Goal: Navigation & Orientation: Find specific page/section

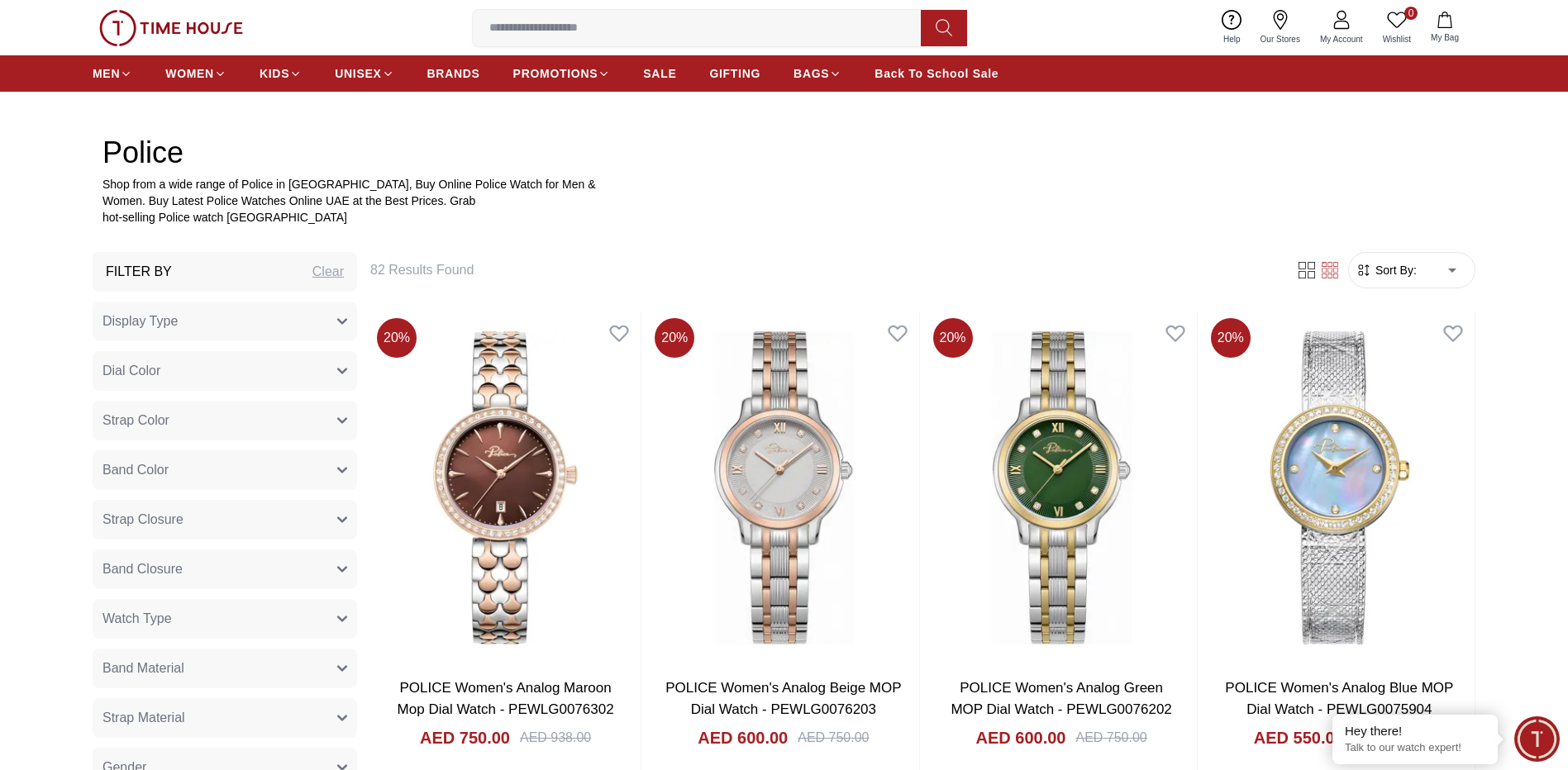
scroll to position [827, 0]
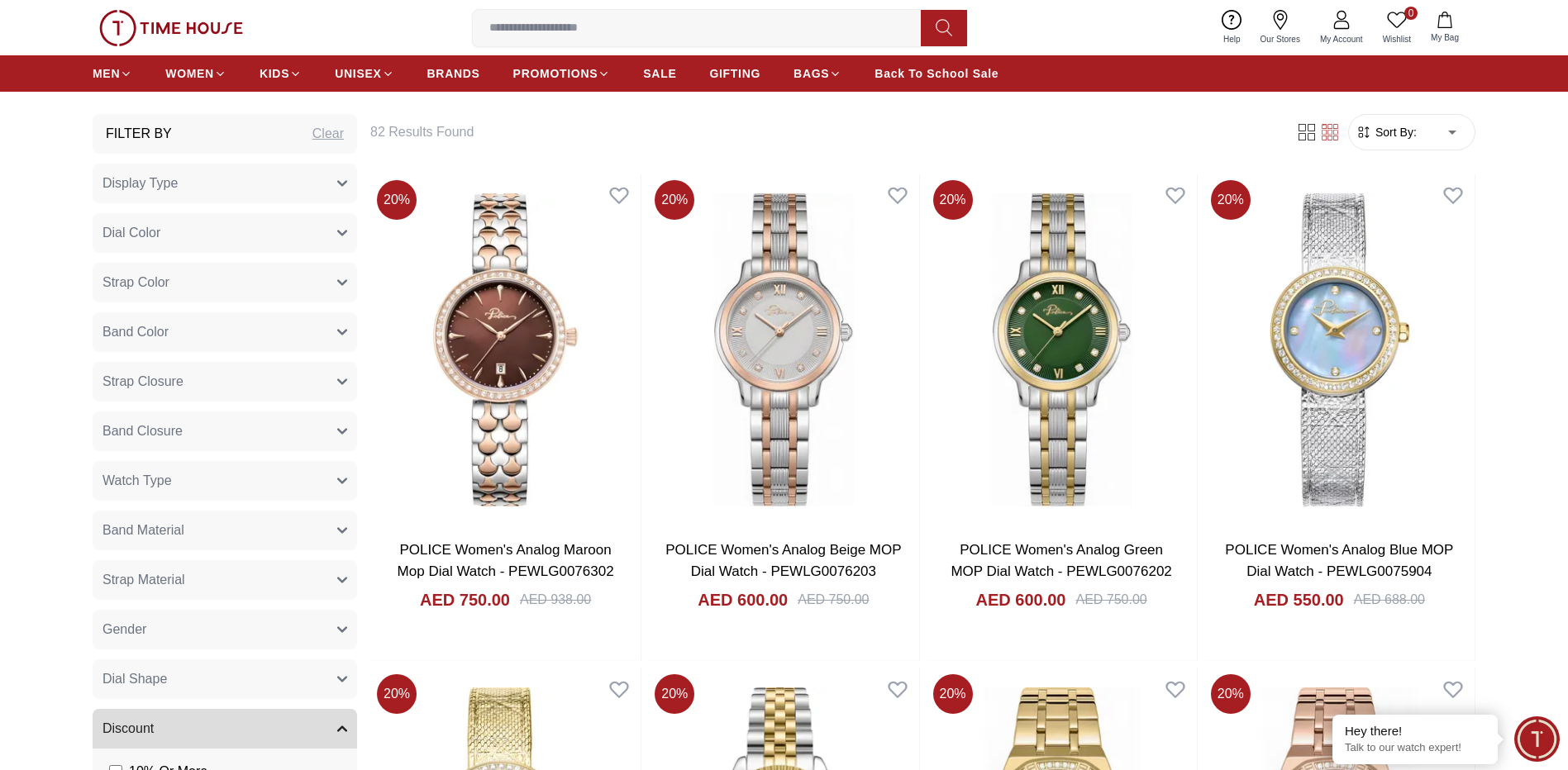
click at [210, 195] on button "Display Type" at bounding box center [224, 183] width 264 height 40
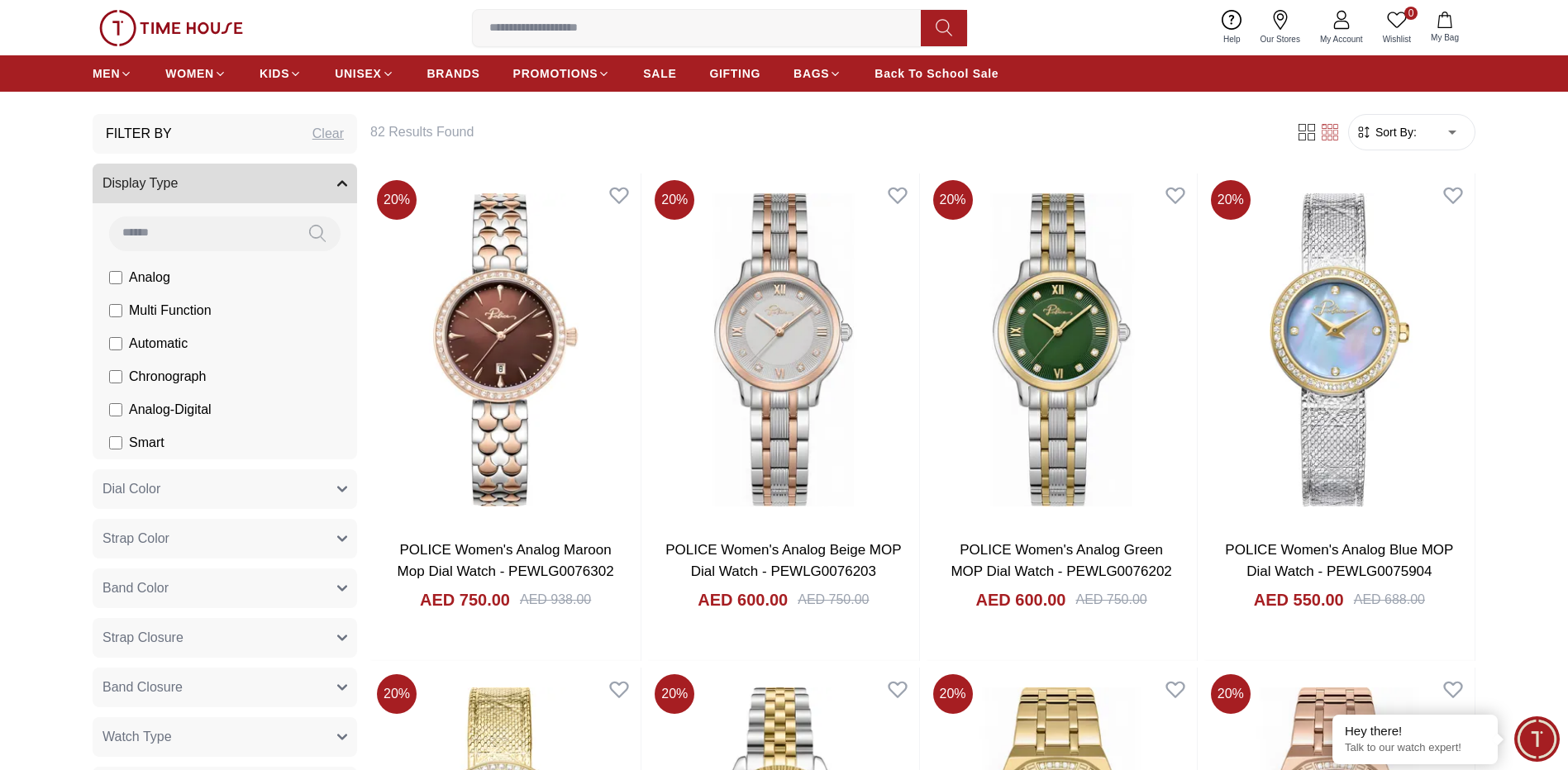
click at [210, 195] on button "Display Type" at bounding box center [224, 183] width 264 height 40
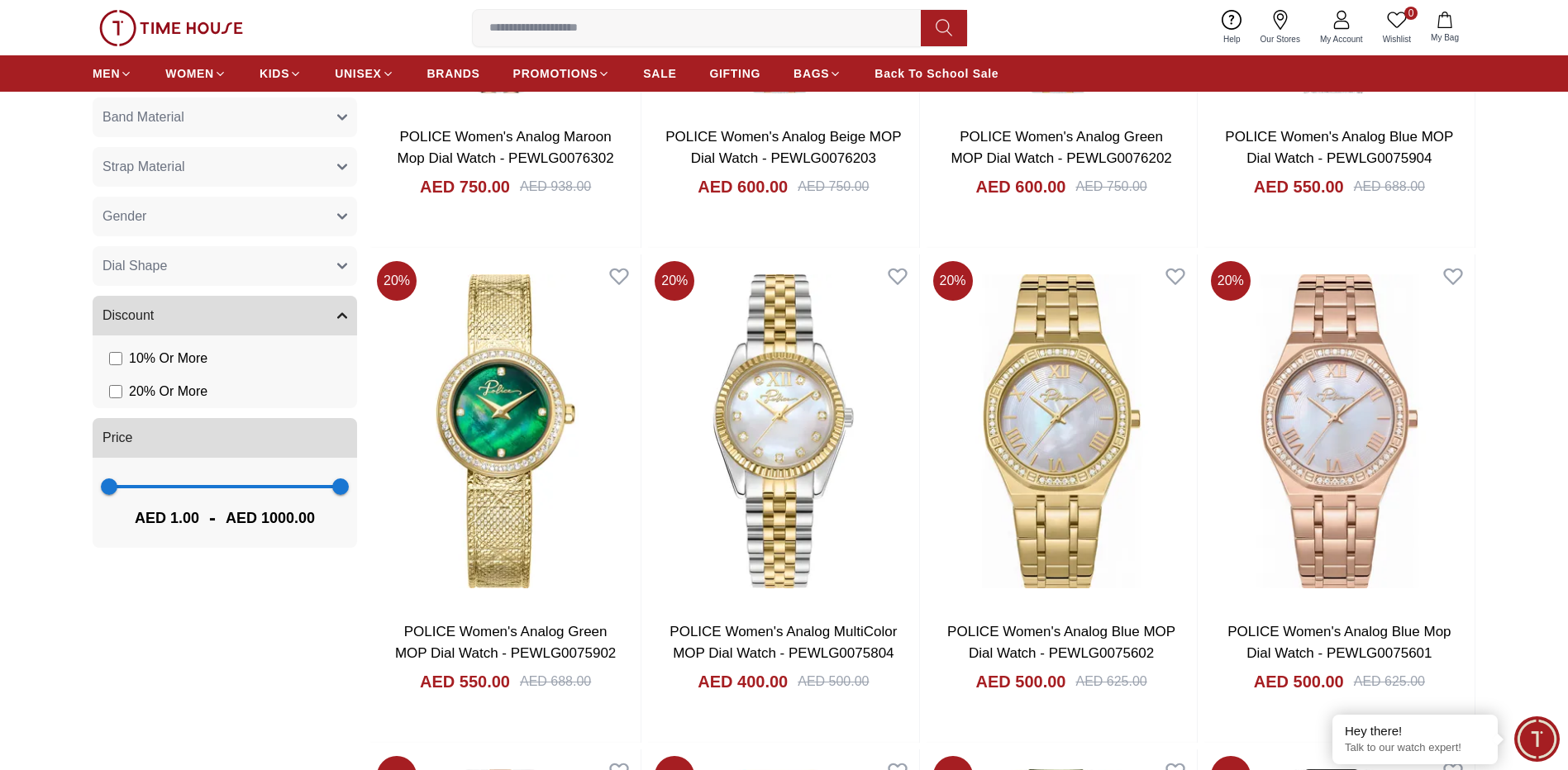
scroll to position [964, 0]
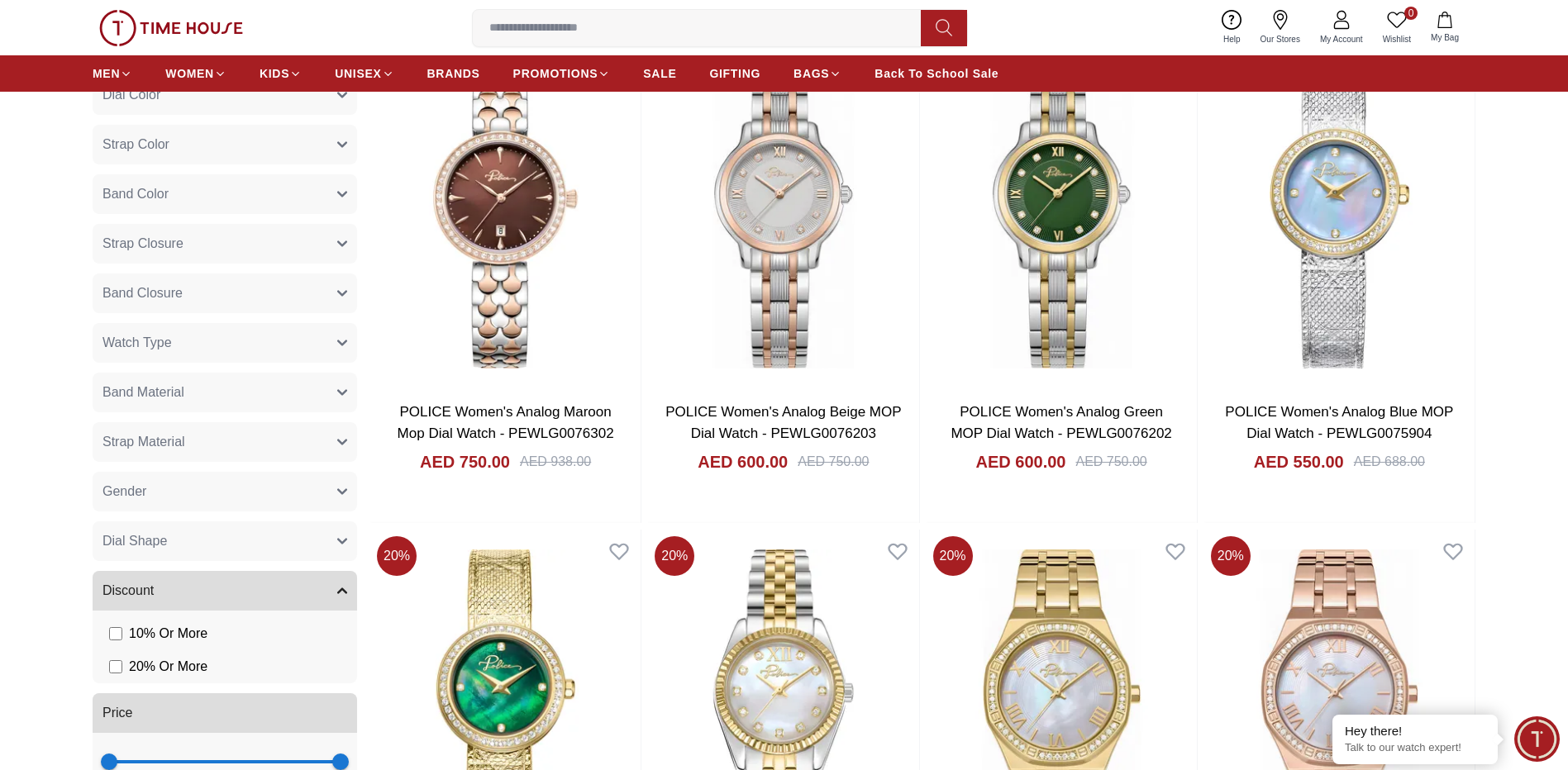
click at [176, 387] on span "Band Material" at bounding box center [143, 392] width 82 height 19
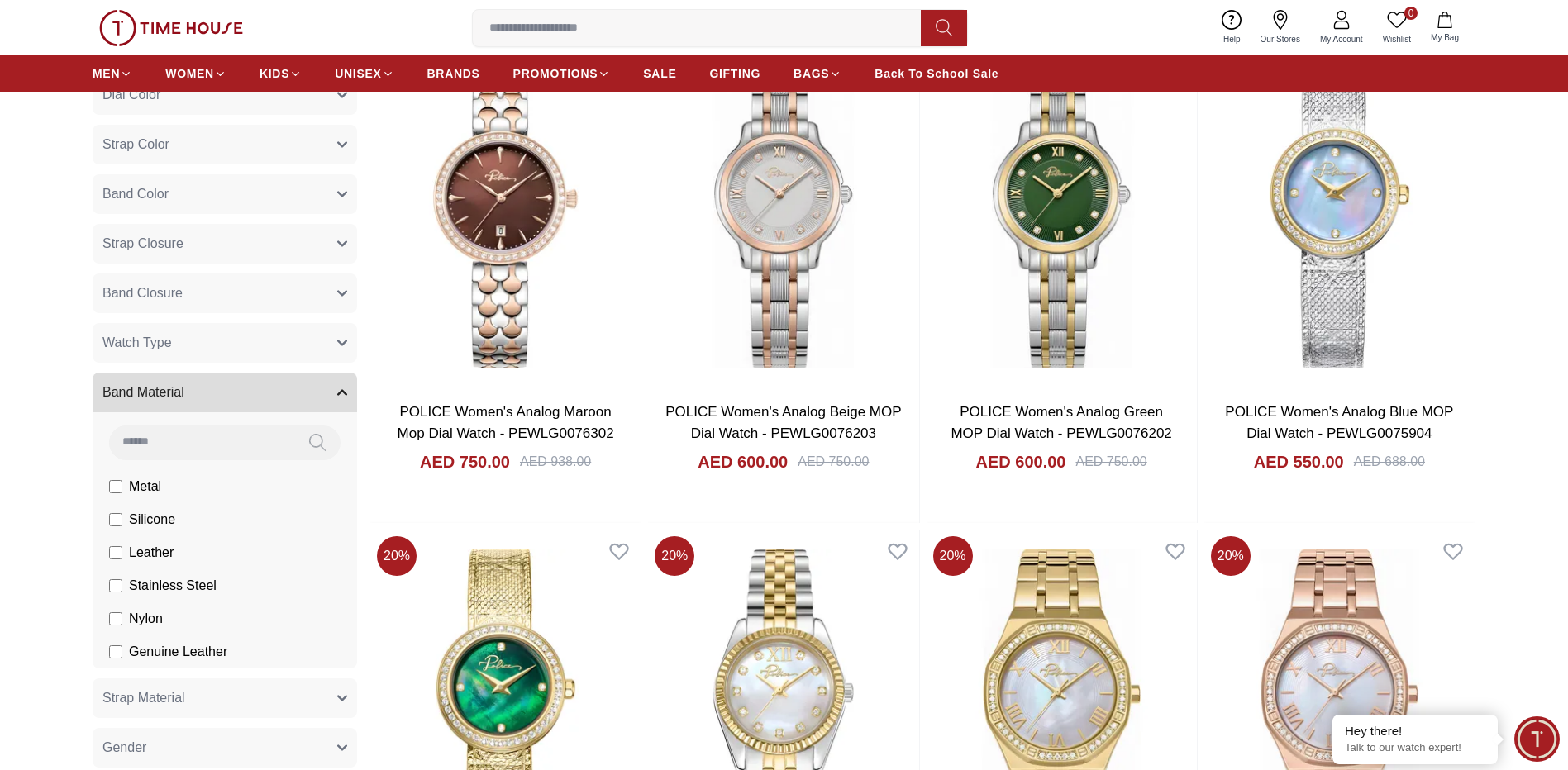
click at [186, 394] on button "Band Material" at bounding box center [224, 392] width 264 height 40
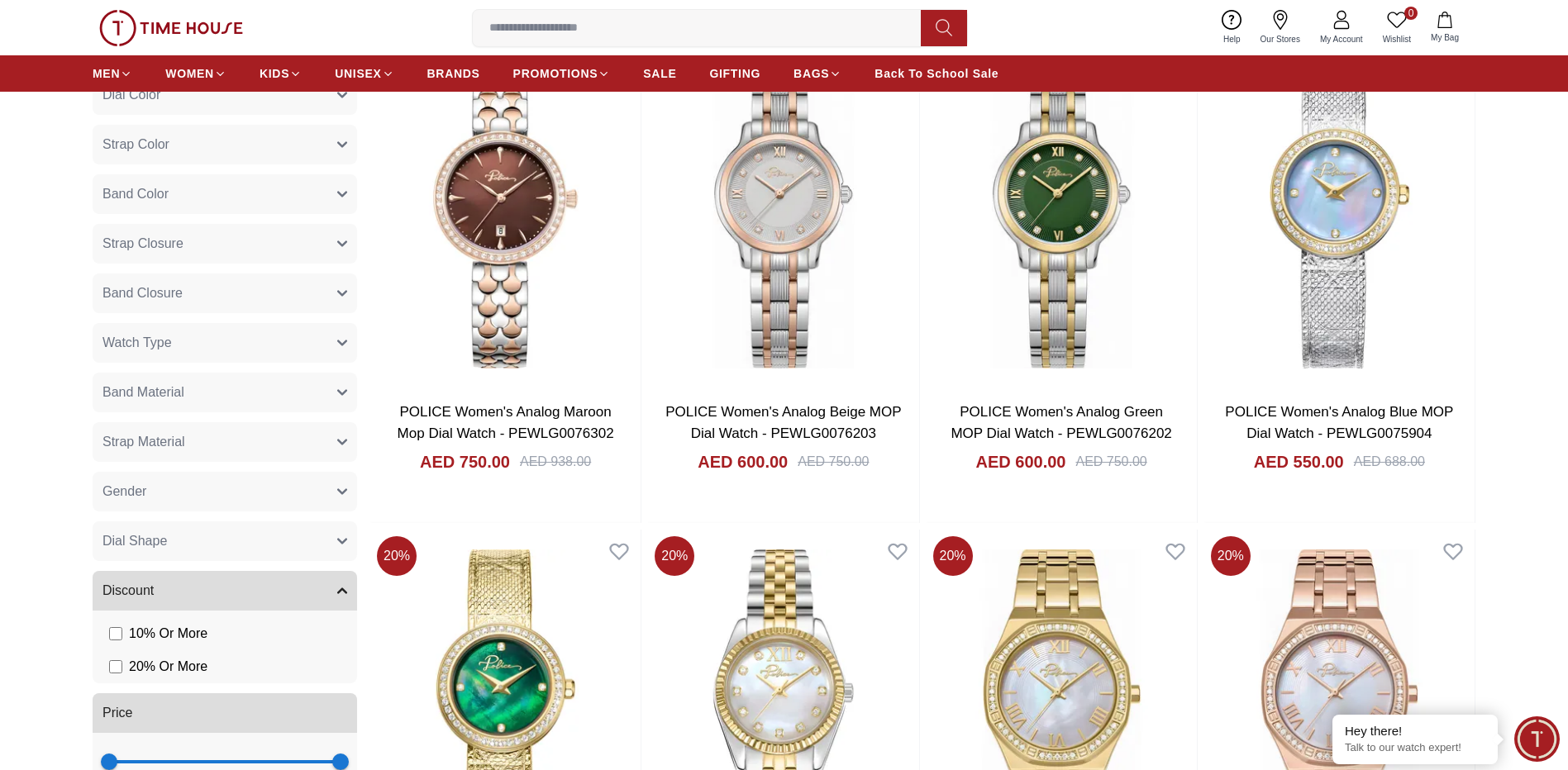
scroll to position [827, 0]
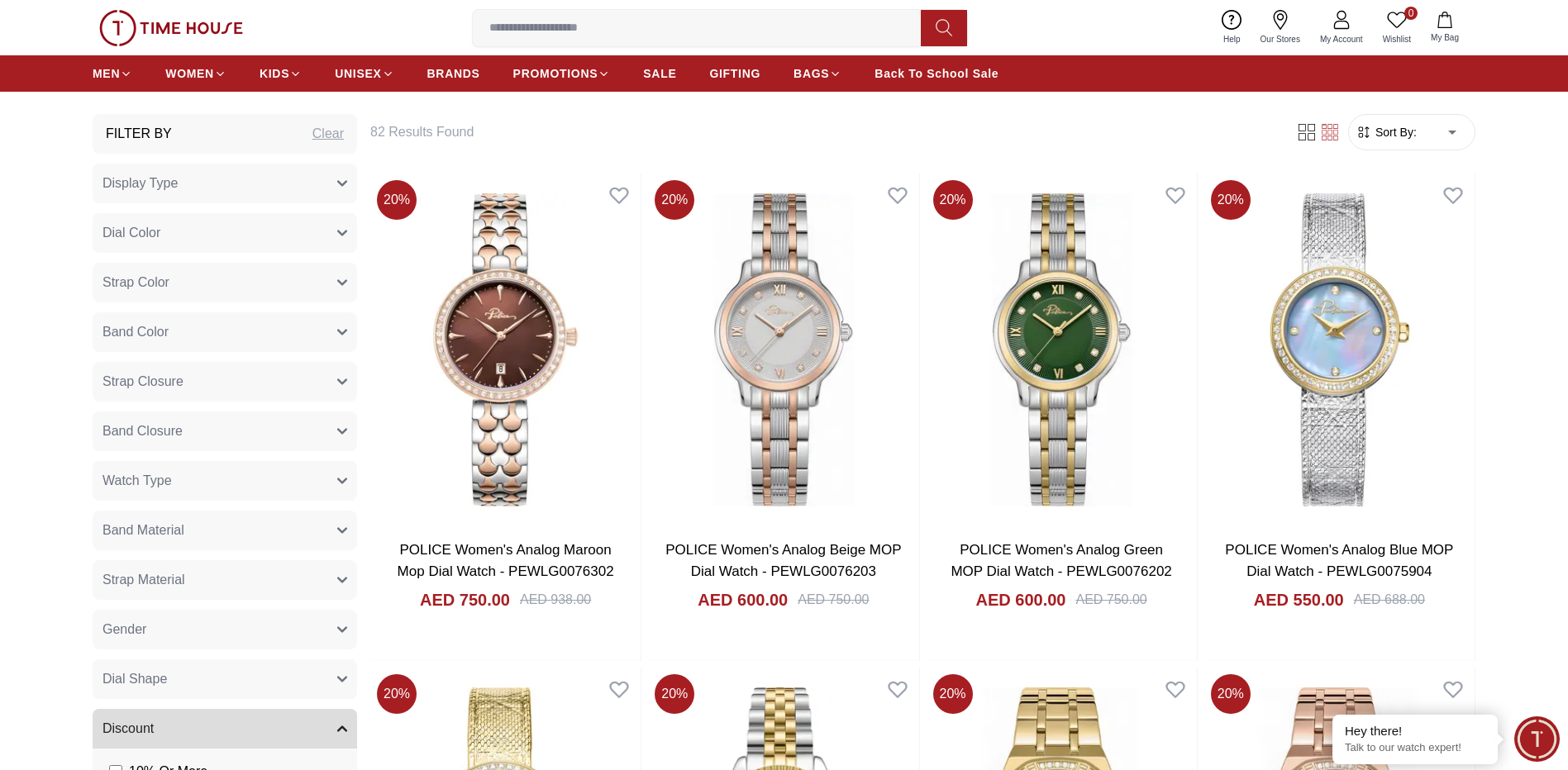
click at [240, 225] on button "Dial Color" at bounding box center [224, 232] width 264 height 40
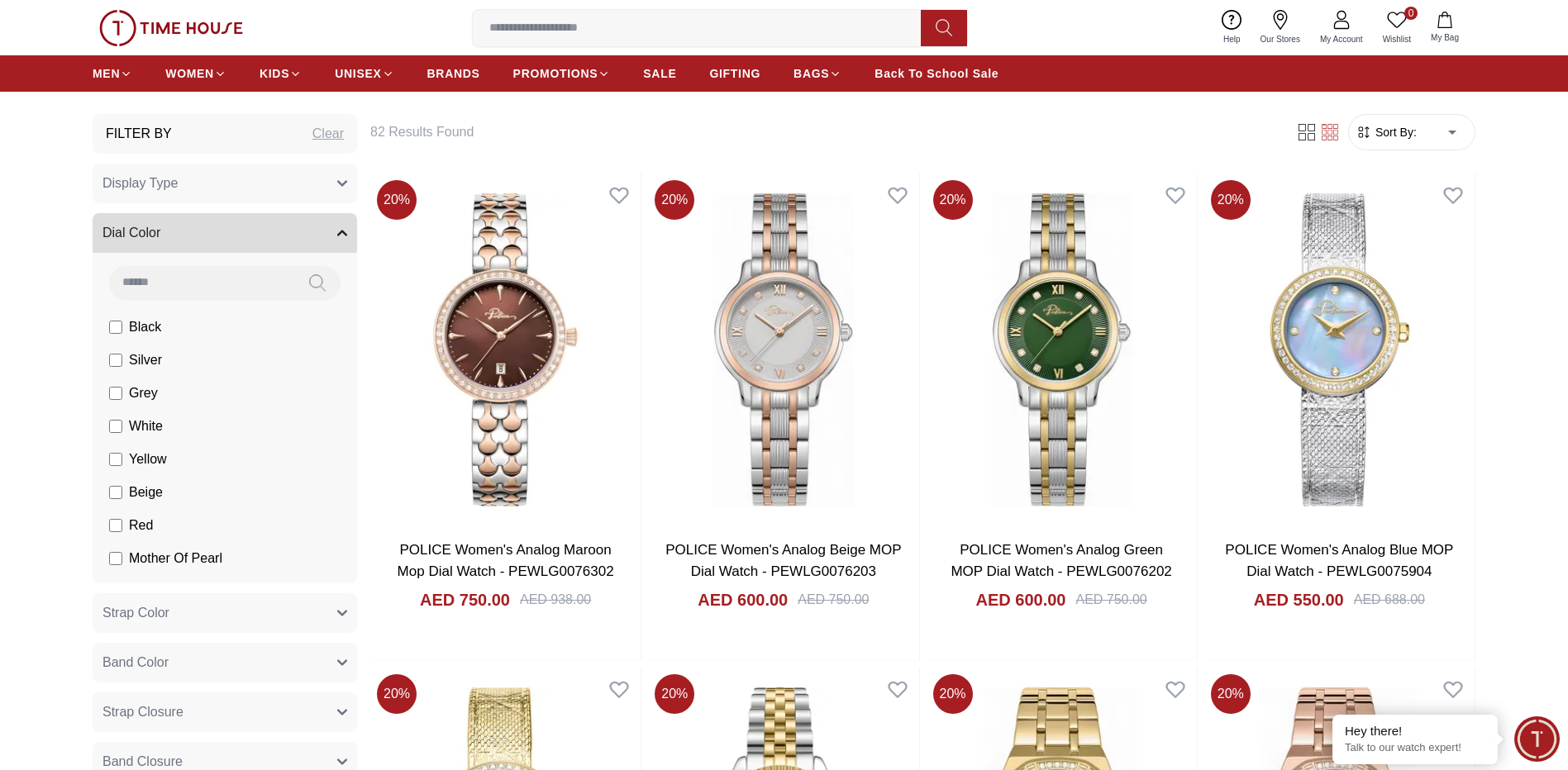
click at [240, 225] on button "Dial Color" at bounding box center [224, 232] width 264 height 40
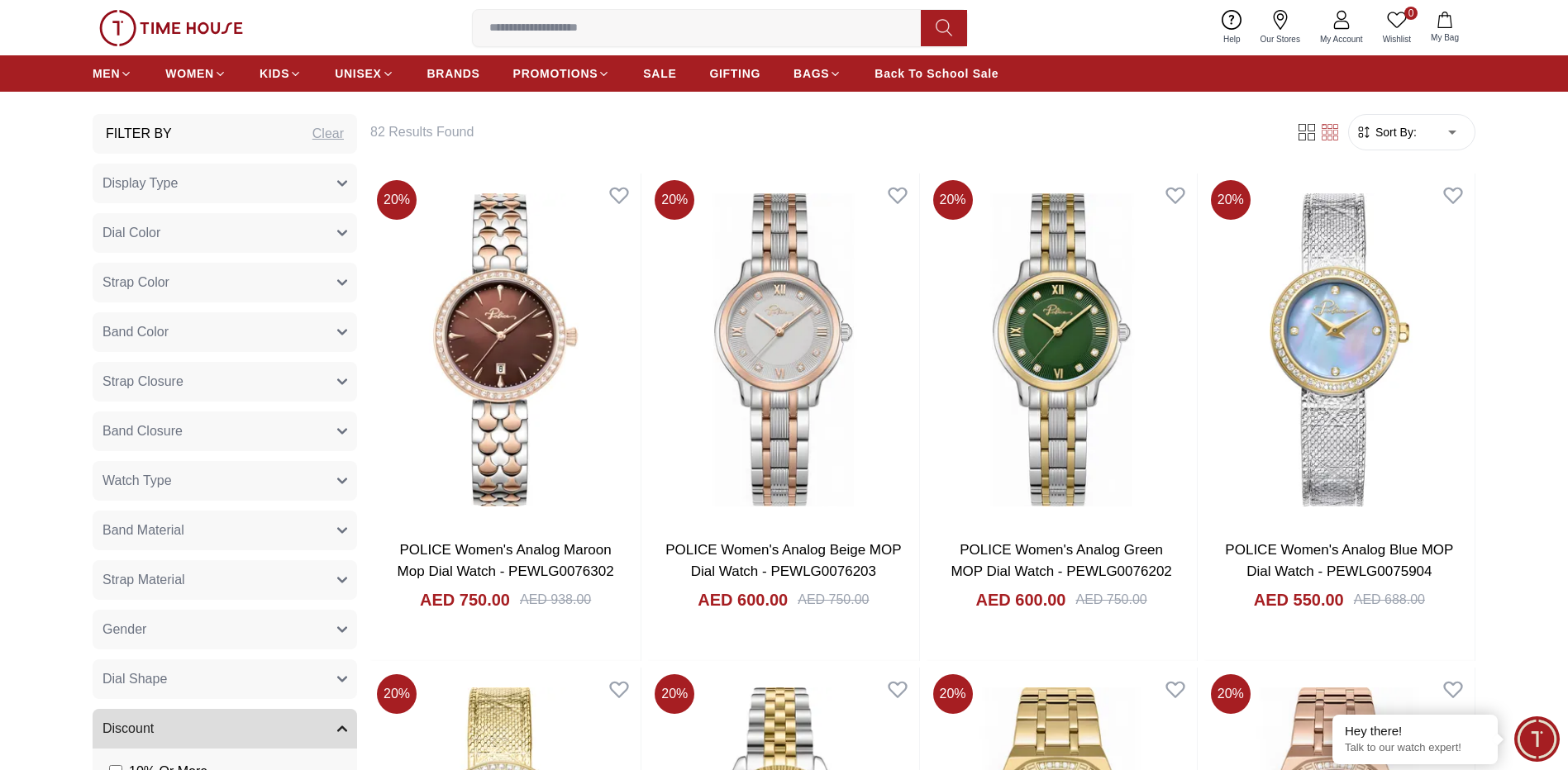
click at [231, 267] on button "Strap Color" at bounding box center [224, 283] width 264 height 40
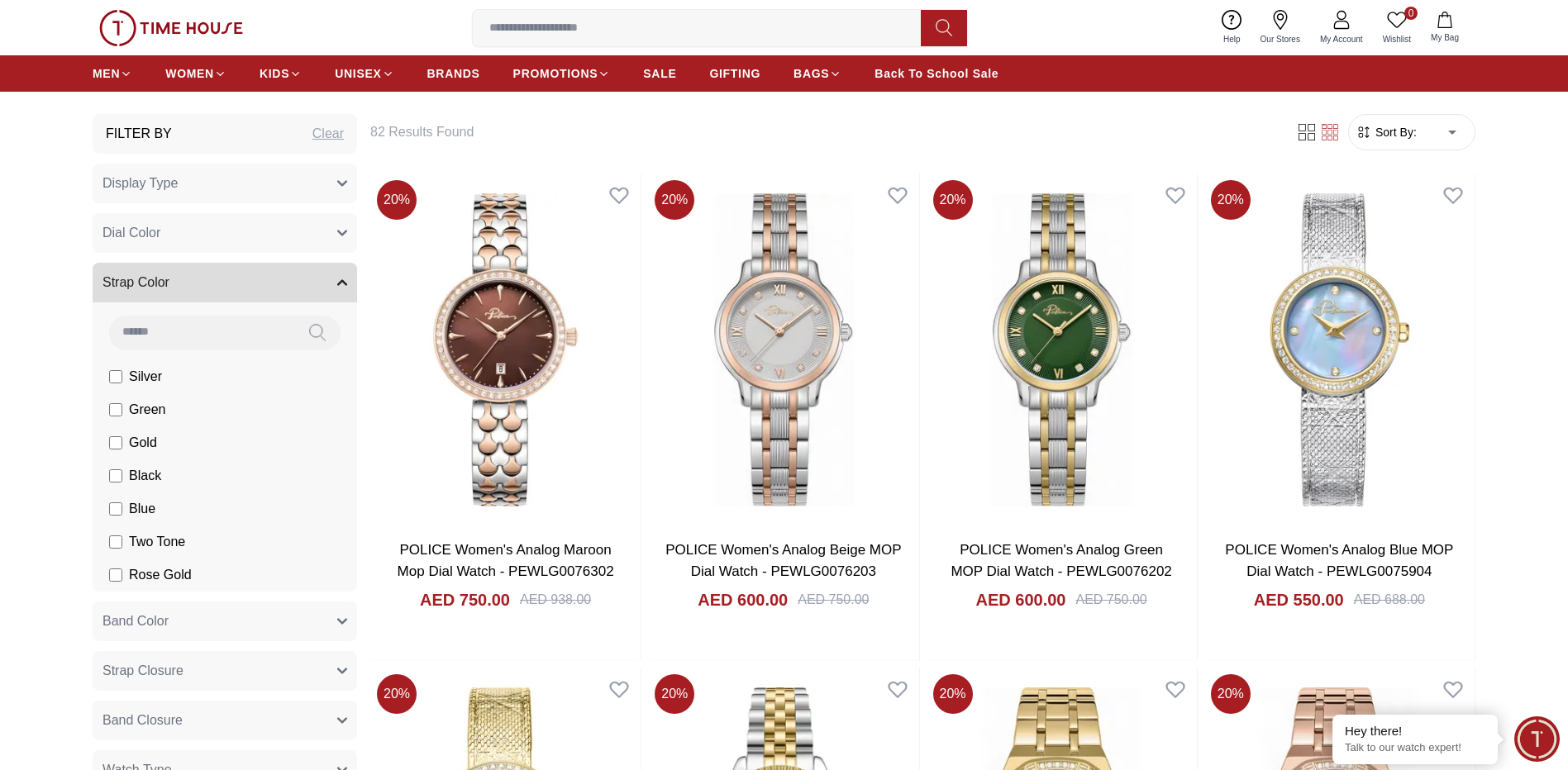
click at [231, 267] on button "Strap Color" at bounding box center [224, 283] width 264 height 40
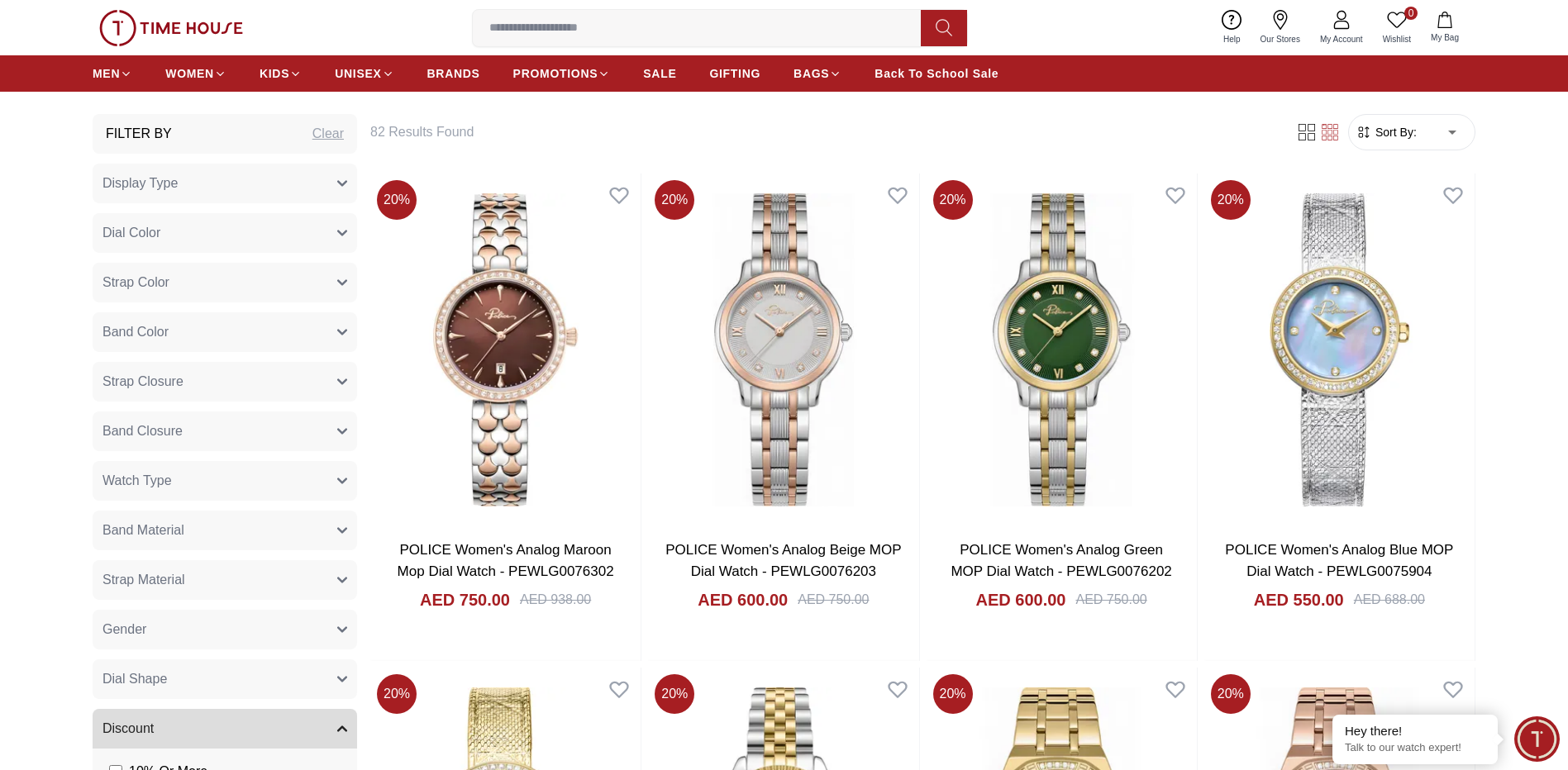
click at [266, 347] on button "Band Color" at bounding box center [224, 332] width 264 height 40
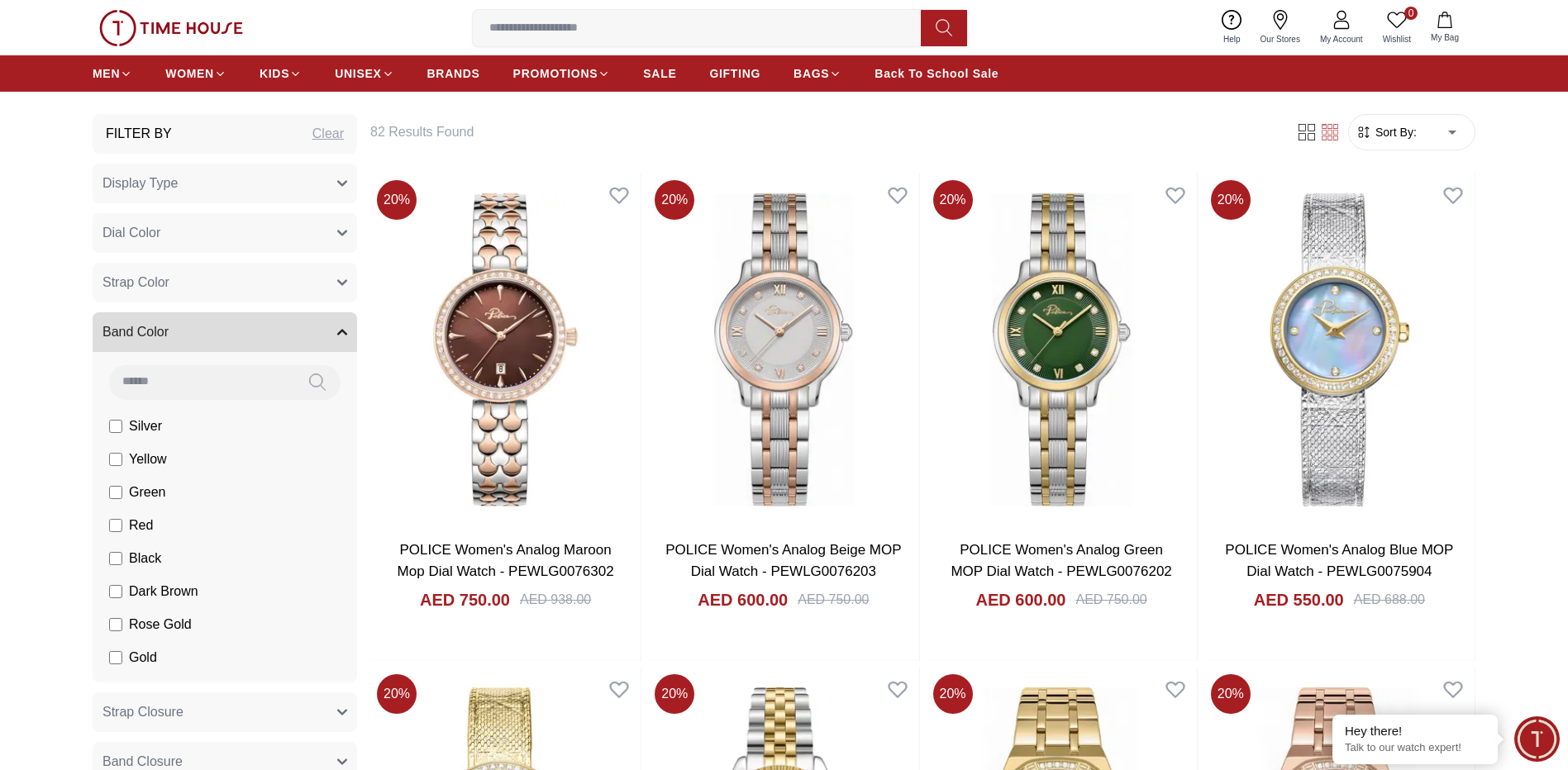
click at [266, 347] on button "Band Color" at bounding box center [224, 332] width 264 height 40
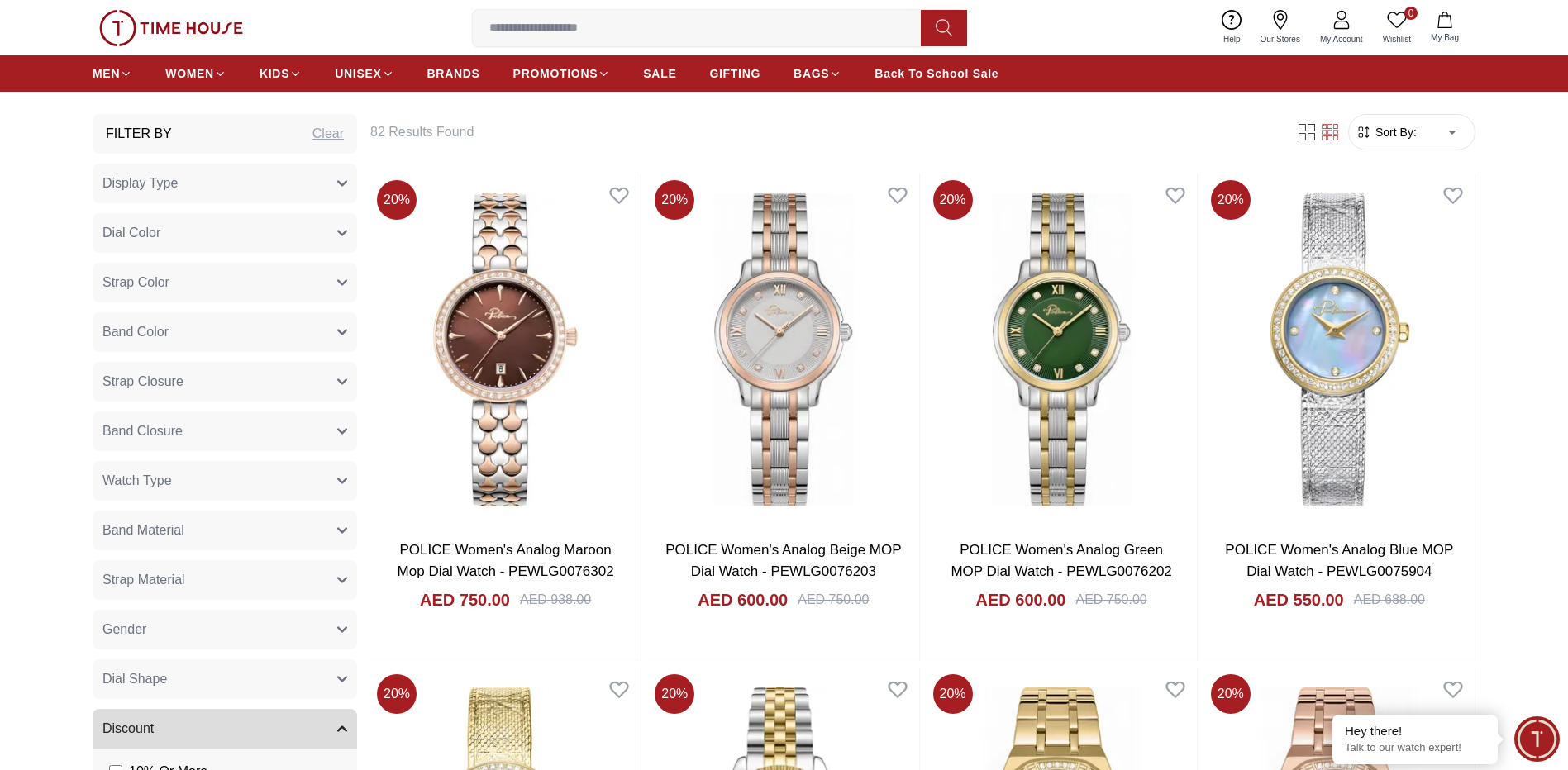
click at [250, 189] on button "Display Type" at bounding box center [224, 183] width 264 height 40
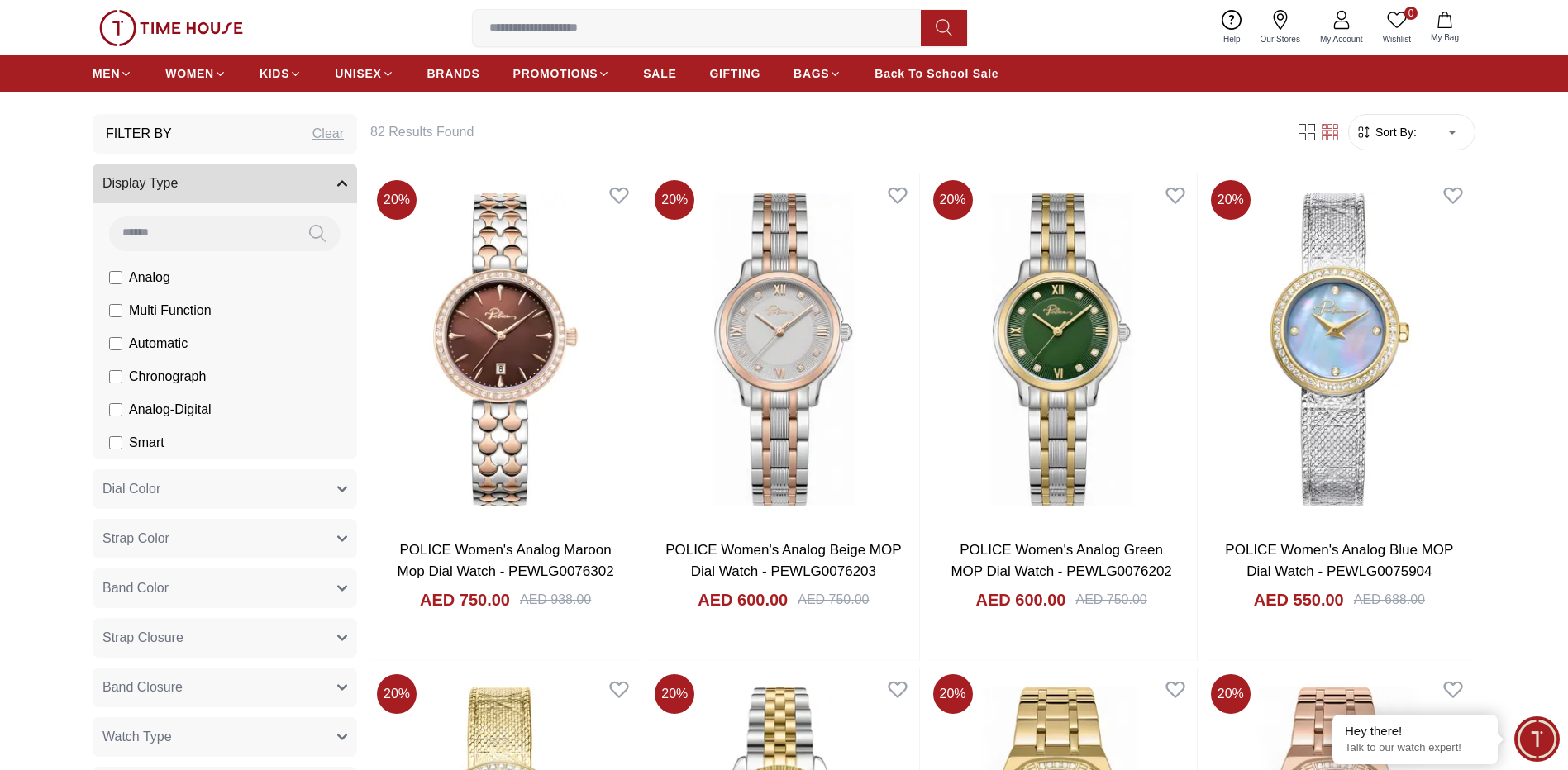
click at [250, 189] on button "Display Type" at bounding box center [224, 183] width 264 height 40
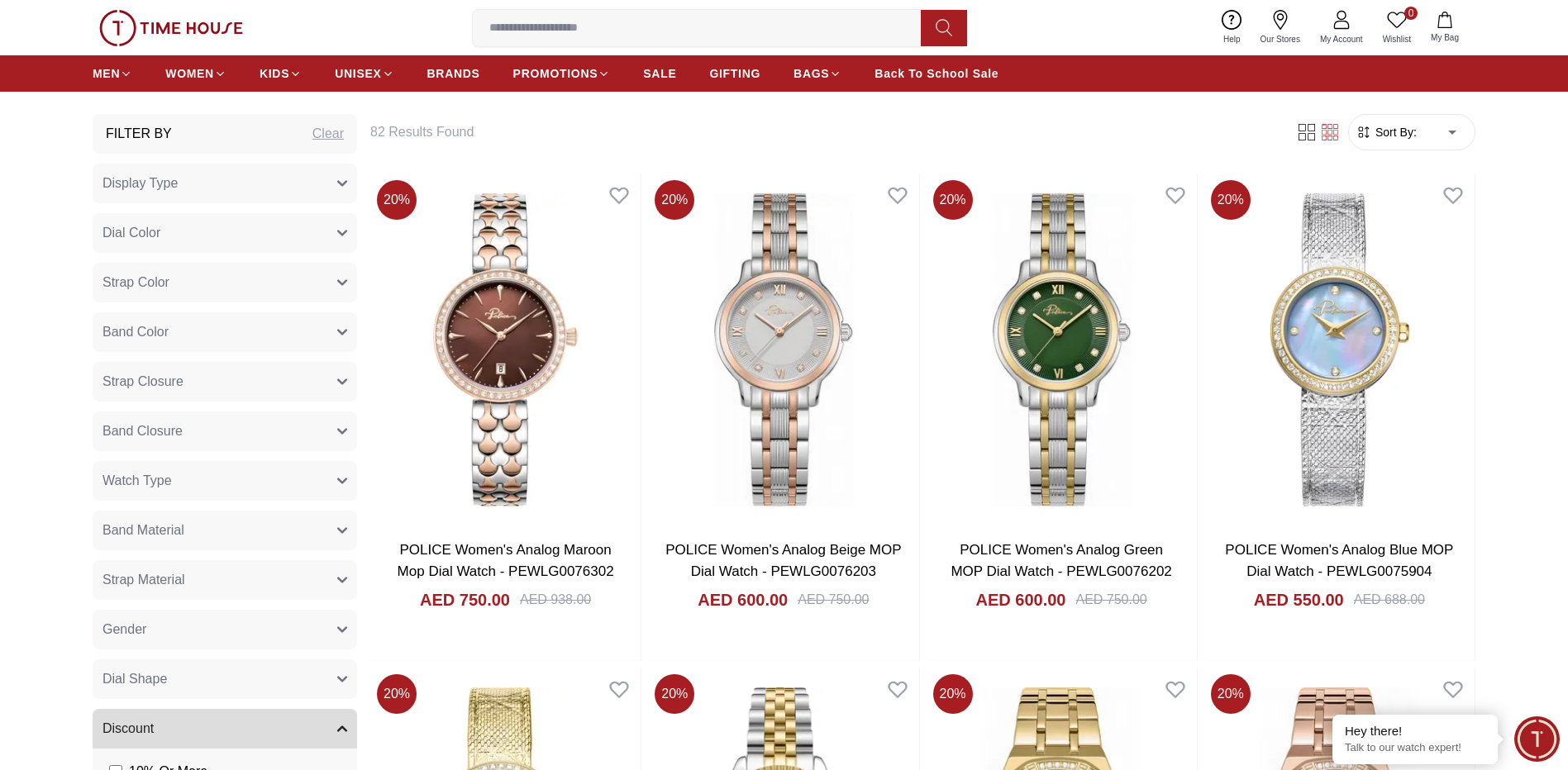
scroll to position [964, 0]
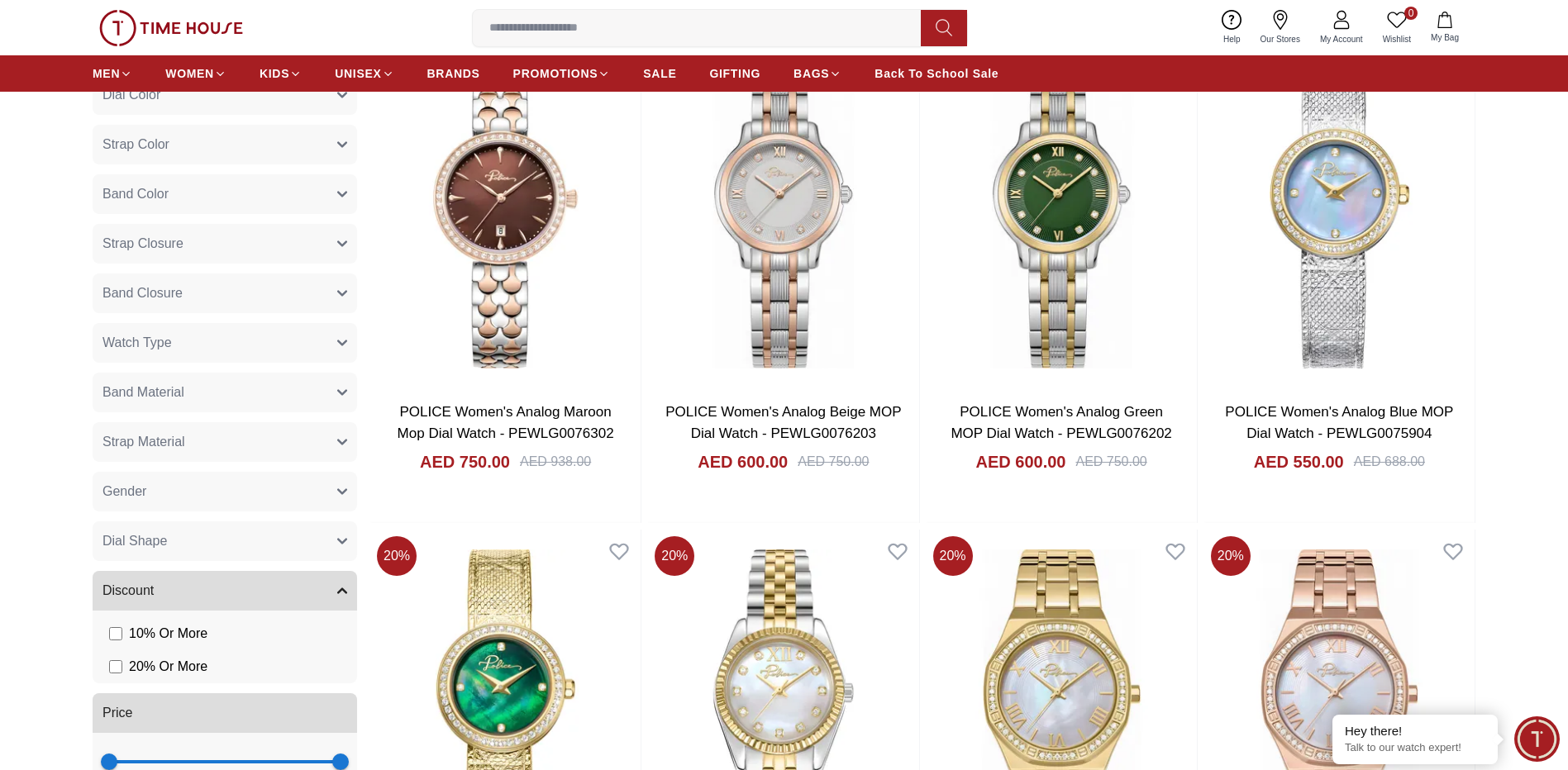
click at [225, 489] on button "Gender" at bounding box center [224, 491] width 264 height 40
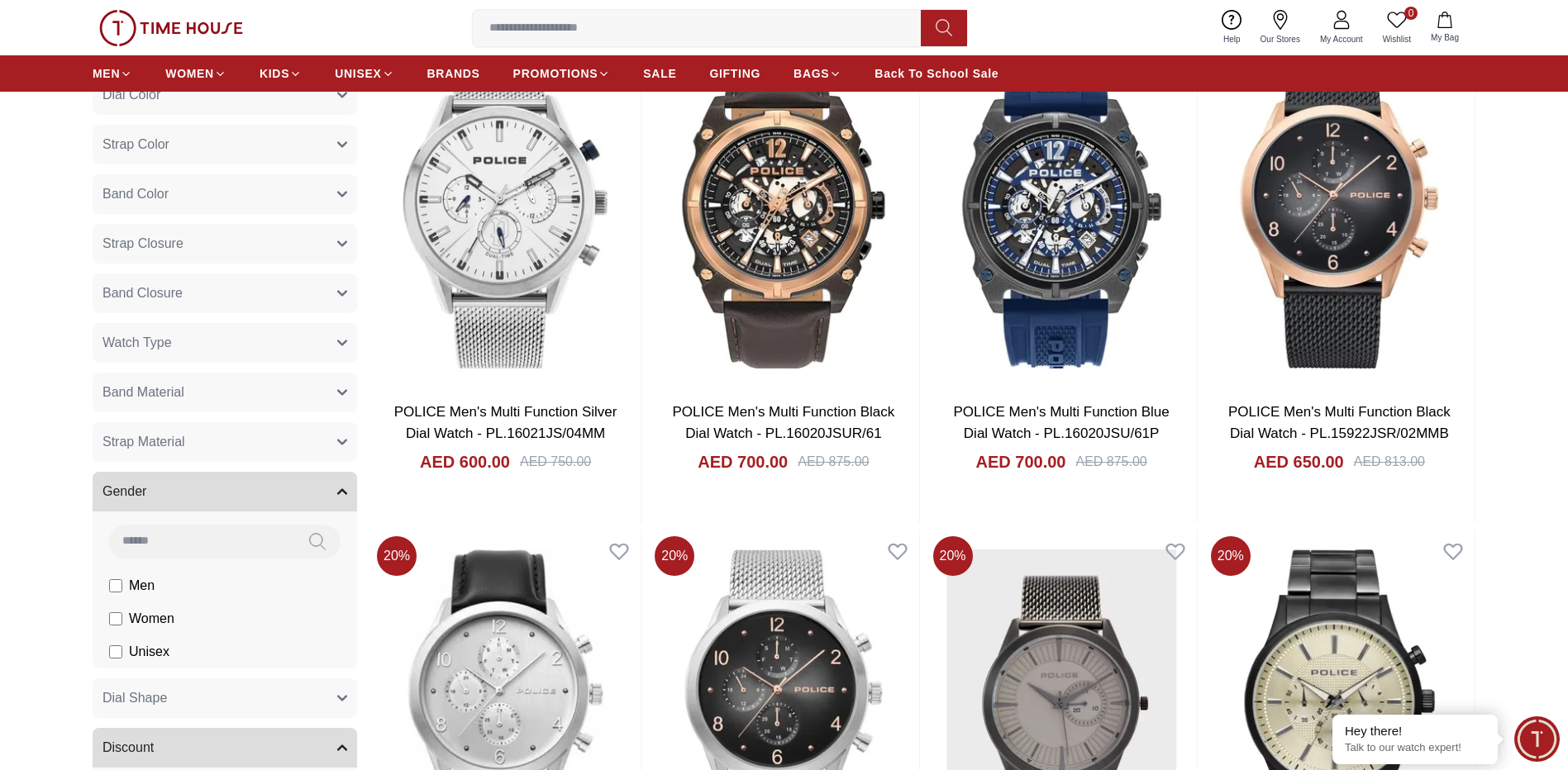
click at [302, 495] on button "Gender" at bounding box center [224, 491] width 264 height 40
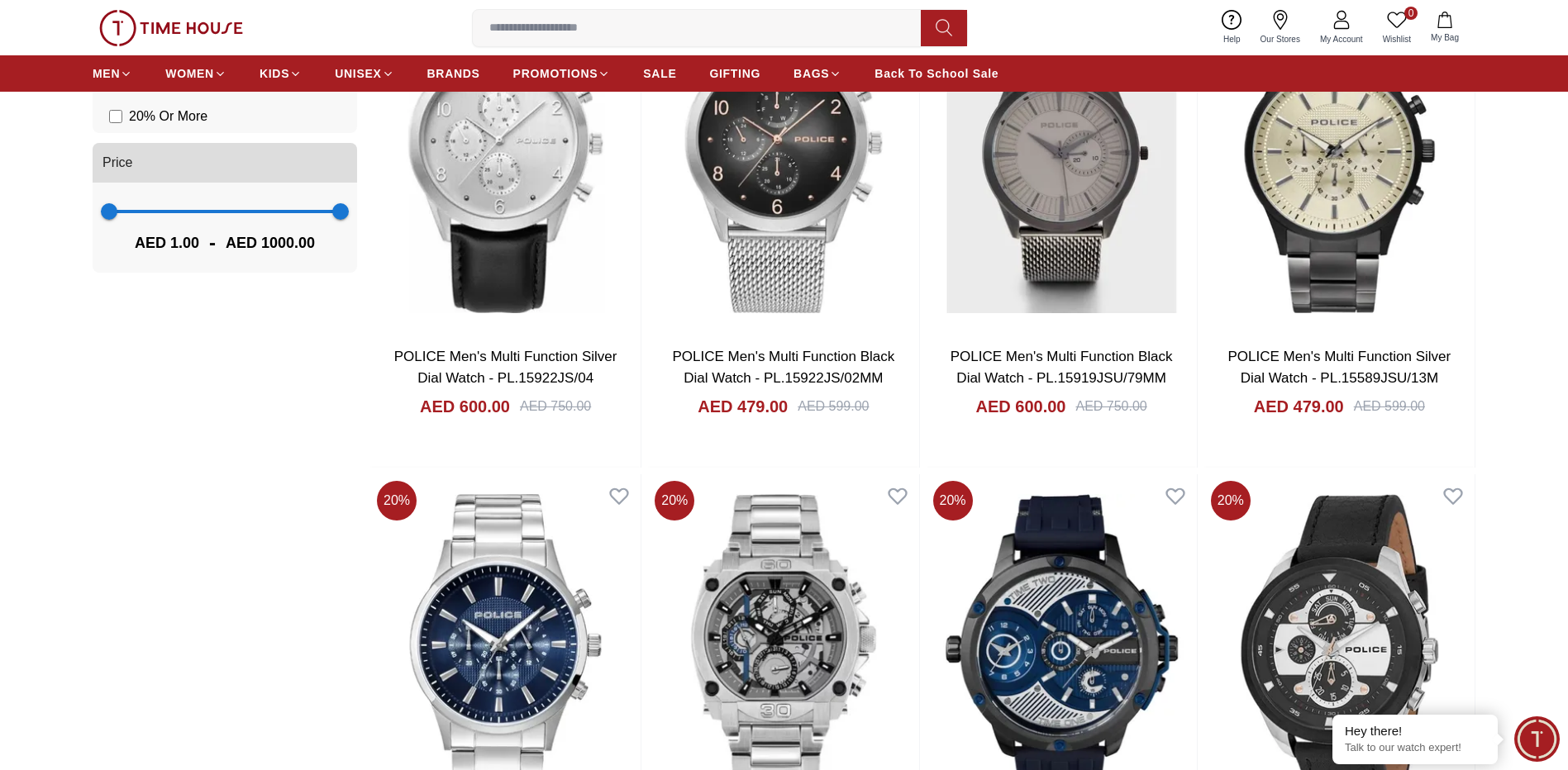
scroll to position [1240, 0]
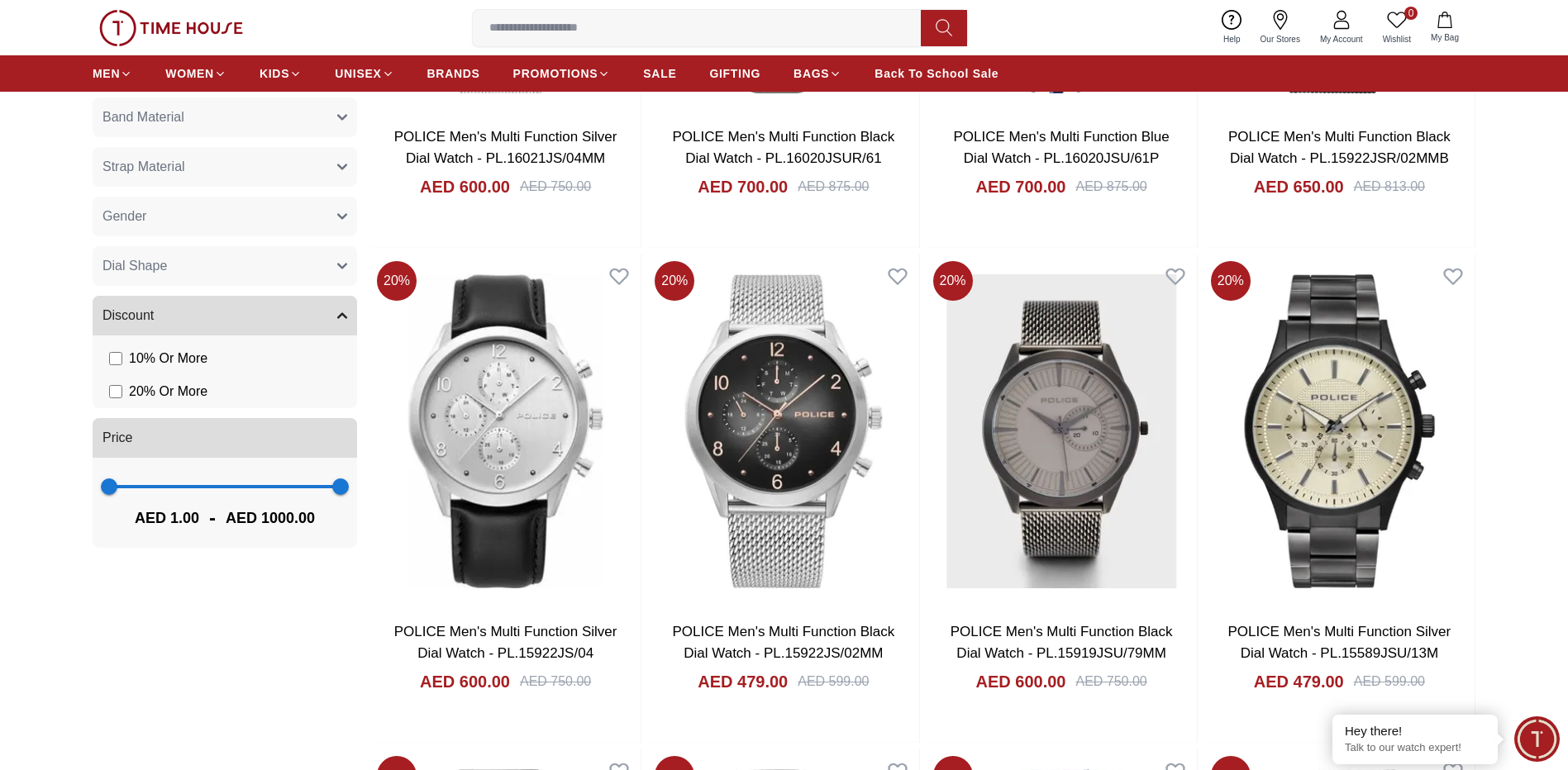
click at [340, 230] on button "Gender" at bounding box center [224, 216] width 264 height 40
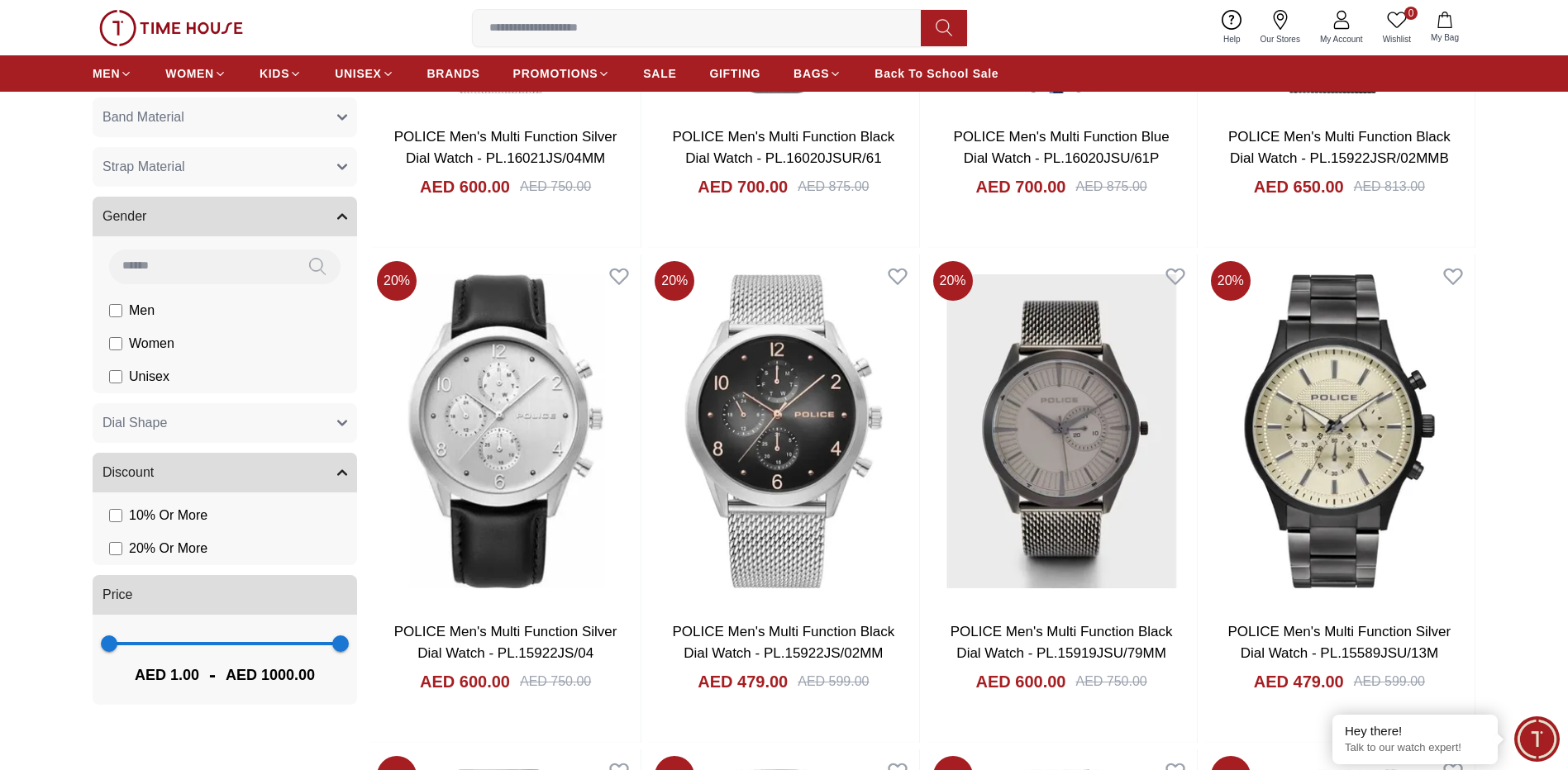
click at [340, 230] on button "Gender" at bounding box center [224, 216] width 264 height 40
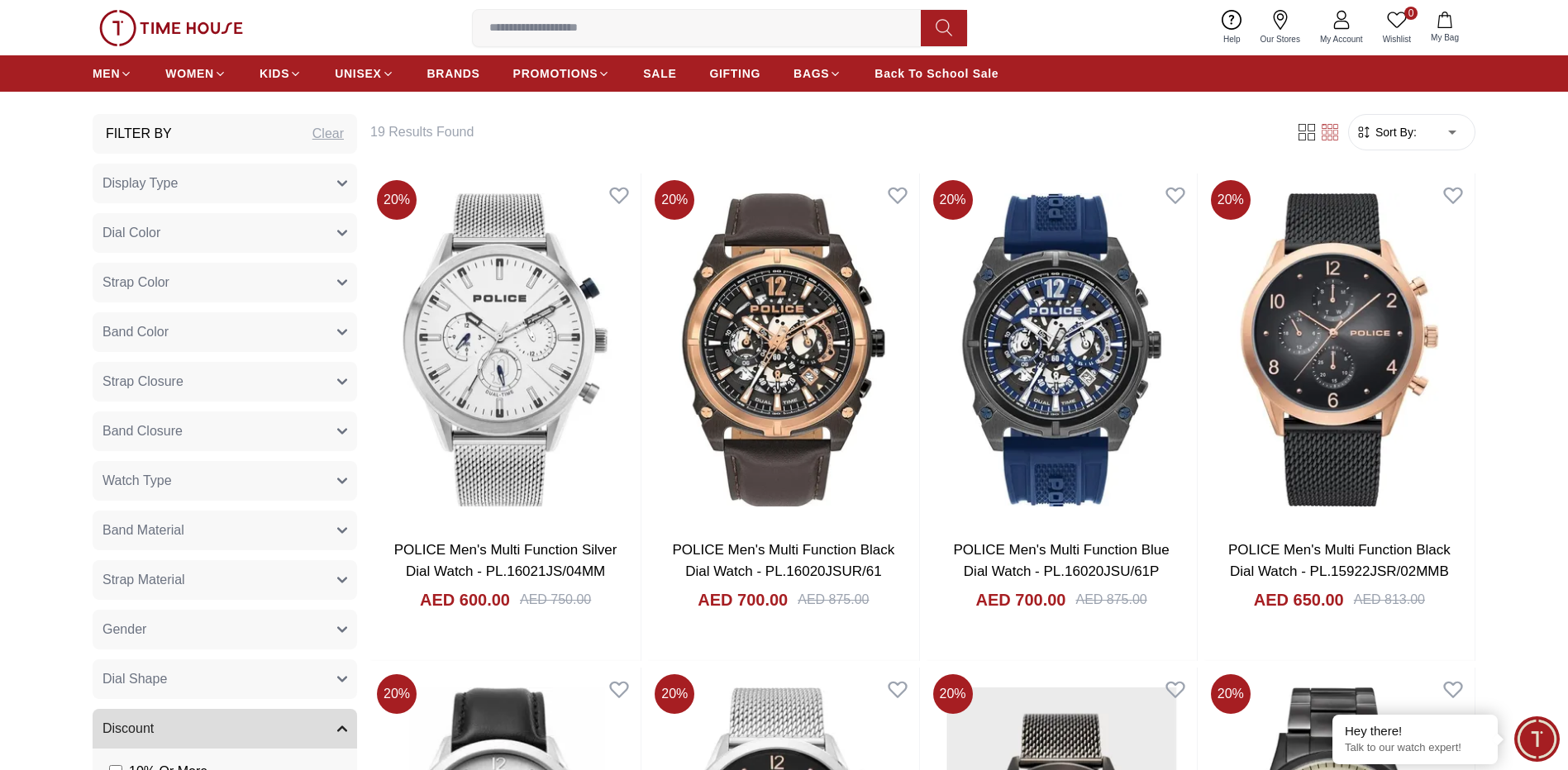
scroll to position [689, 0]
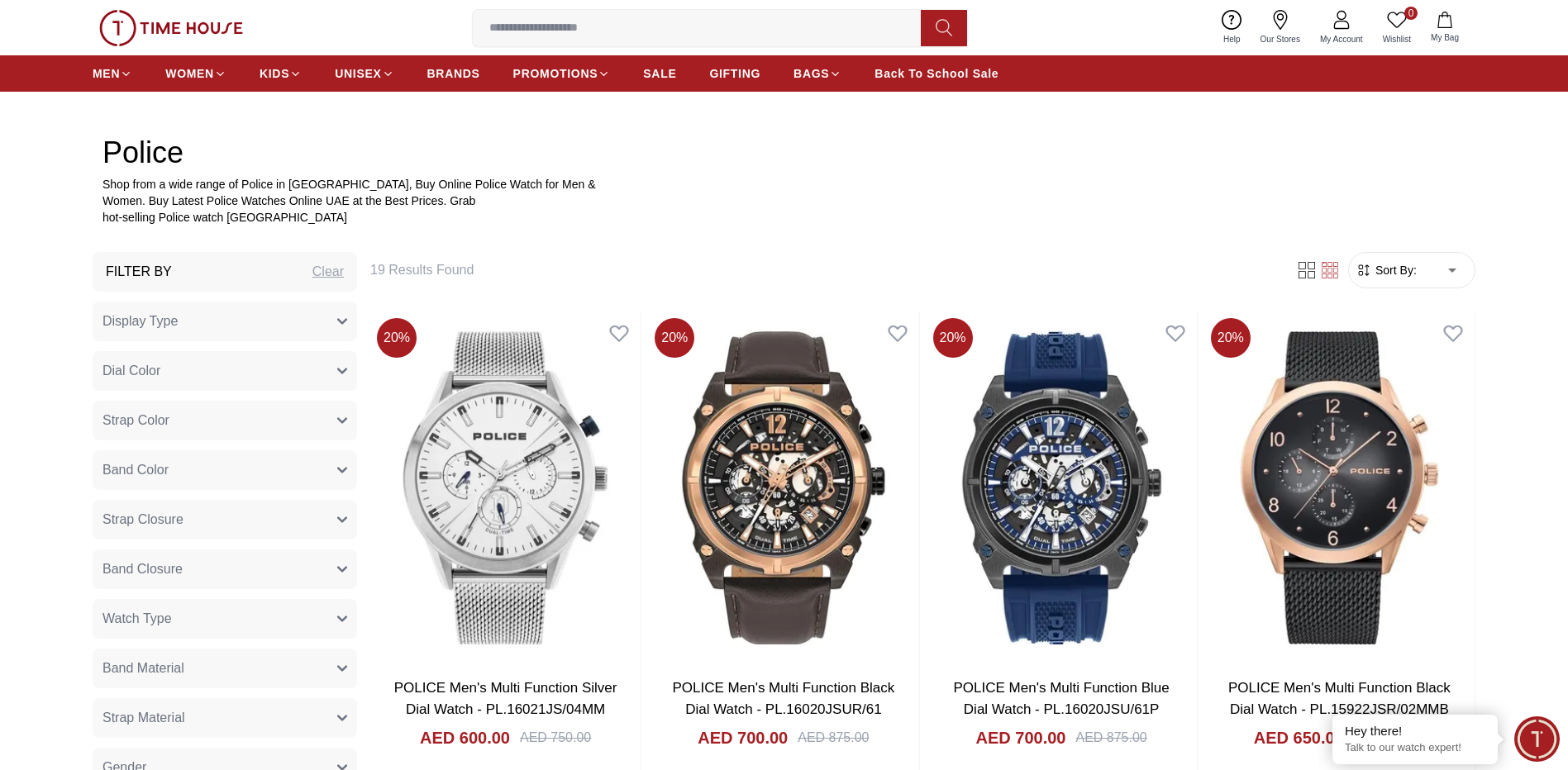
click at [254, 371] on button "Dial Color" at bounding box center [224, 371] width 264 height 40
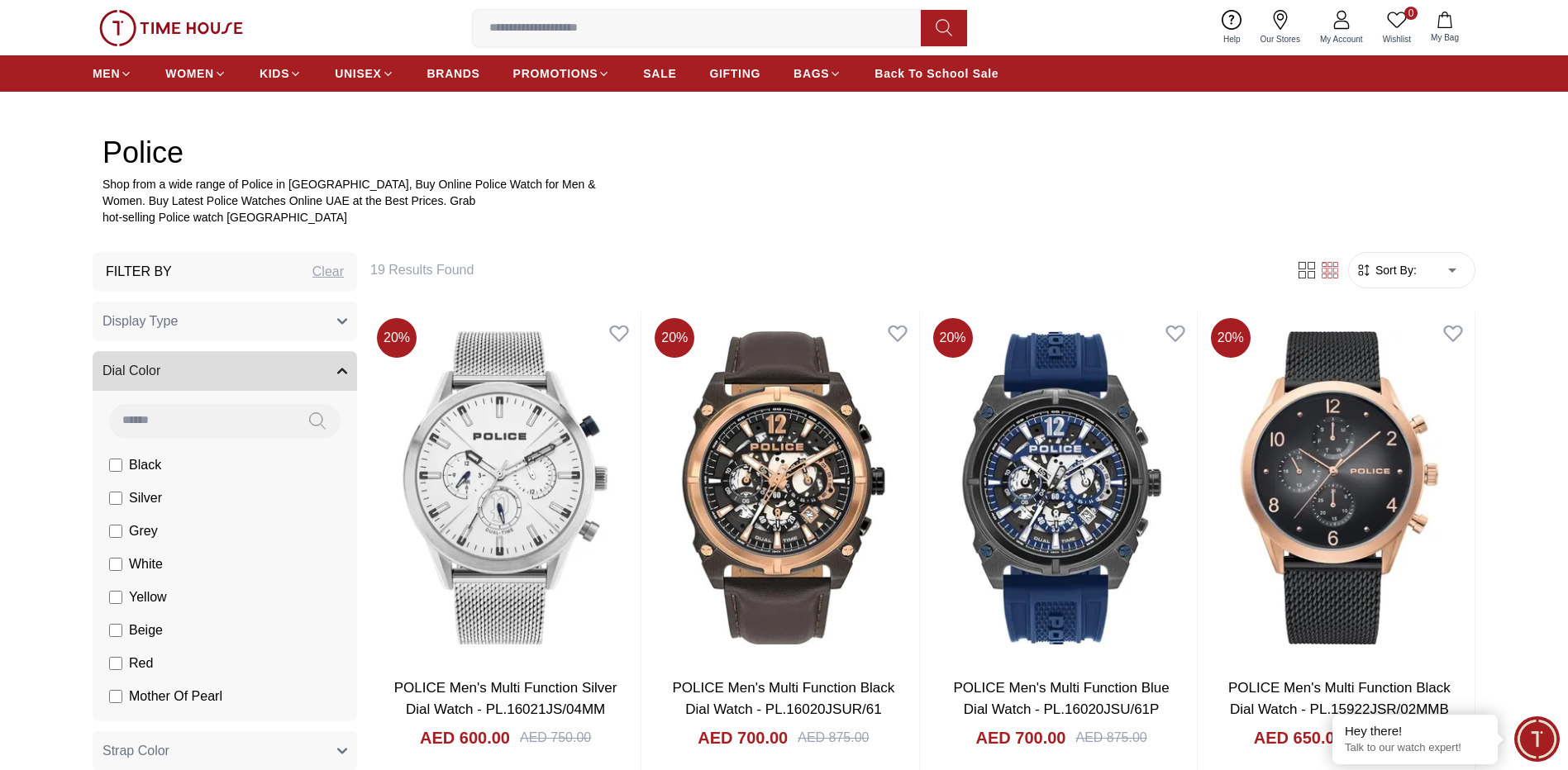
click at [256, 371] on button "Dial Color" at bounding box center [224, 371] width 264 height 40
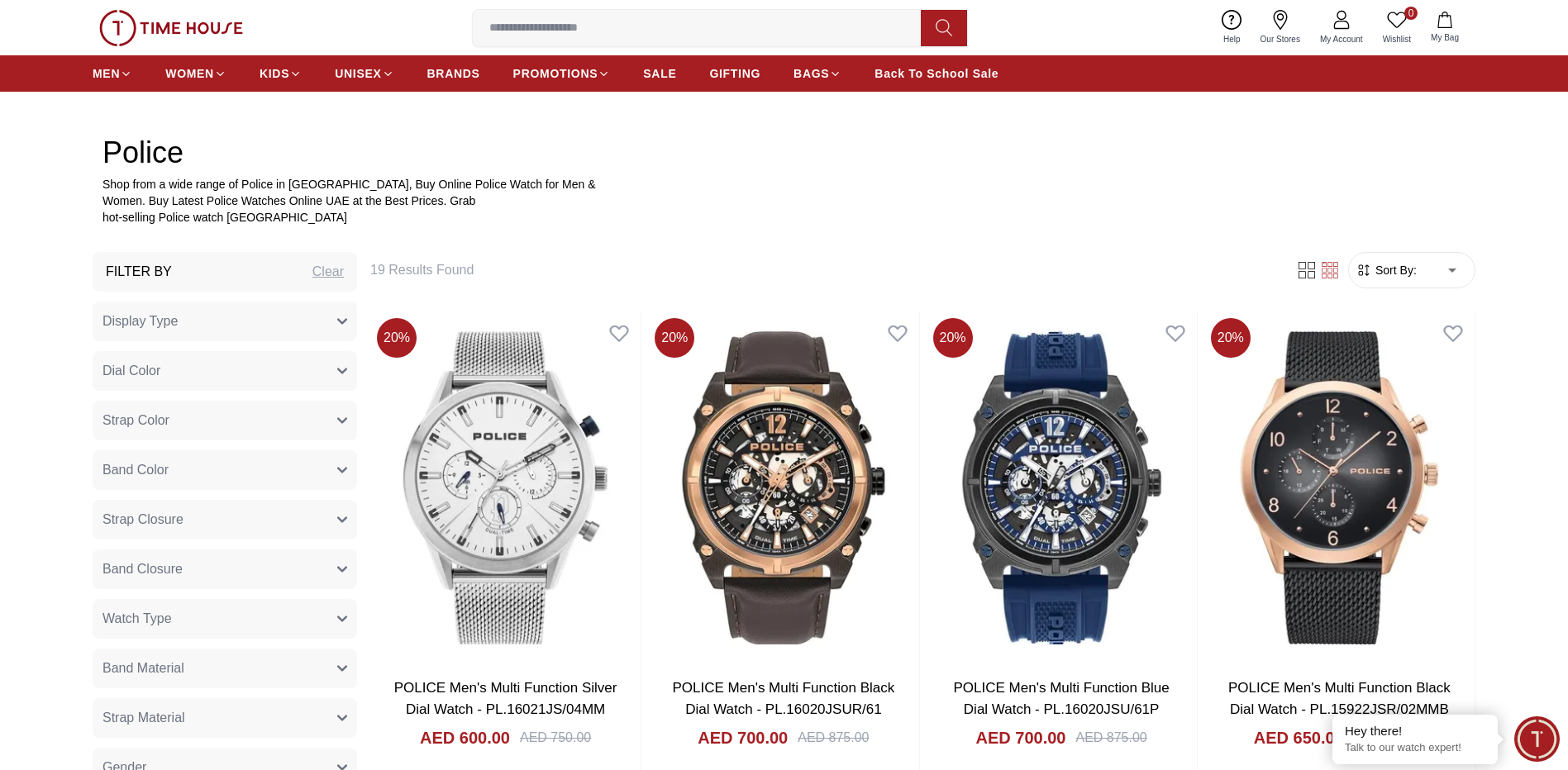
click at [232, 409] on button "Strap Color" at bounding box center [224, 420] width 264 height 40
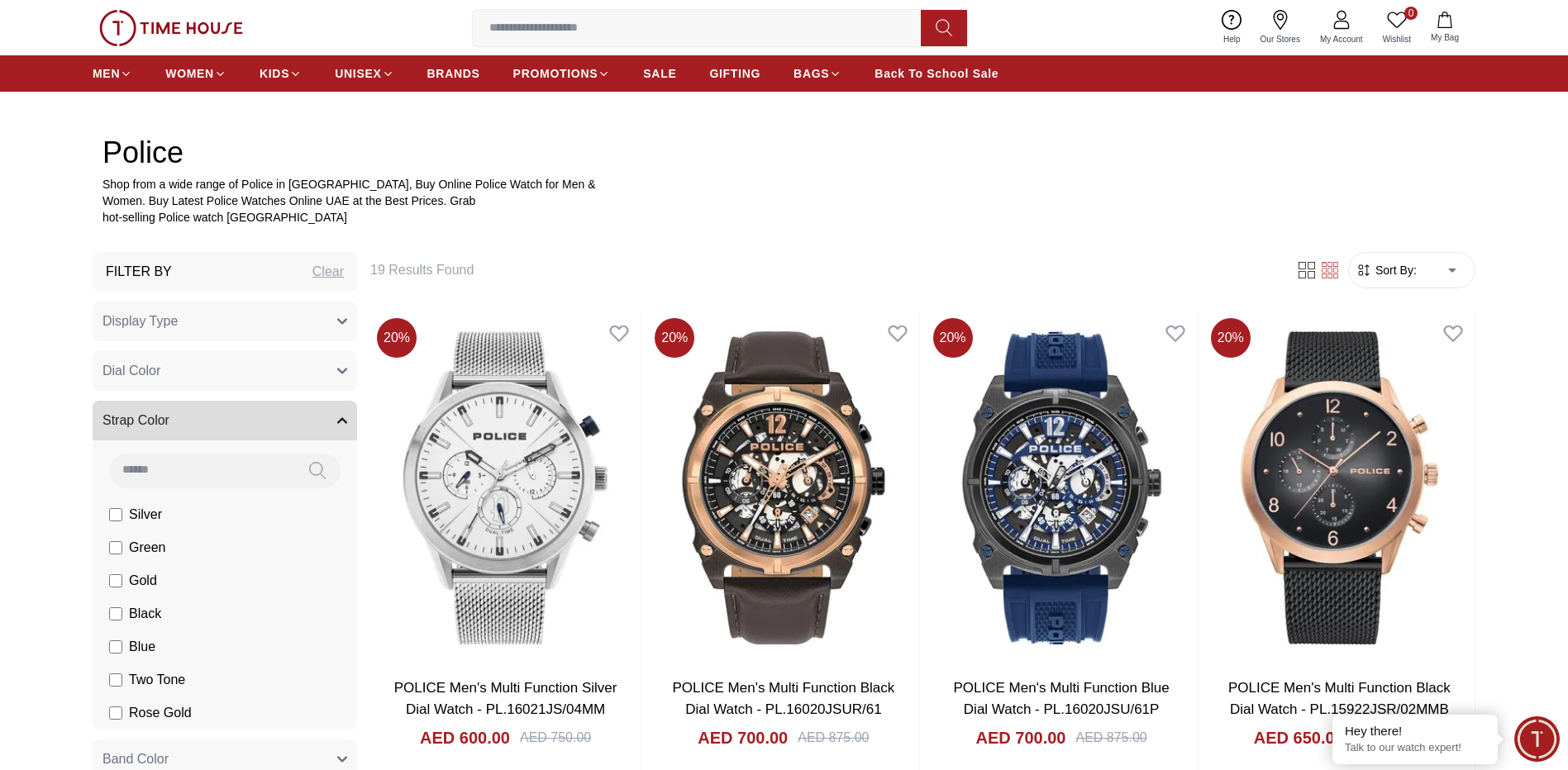
click at [232, 409] on button "Strap Color" at bounding box center [224, 420] width 264 height 40
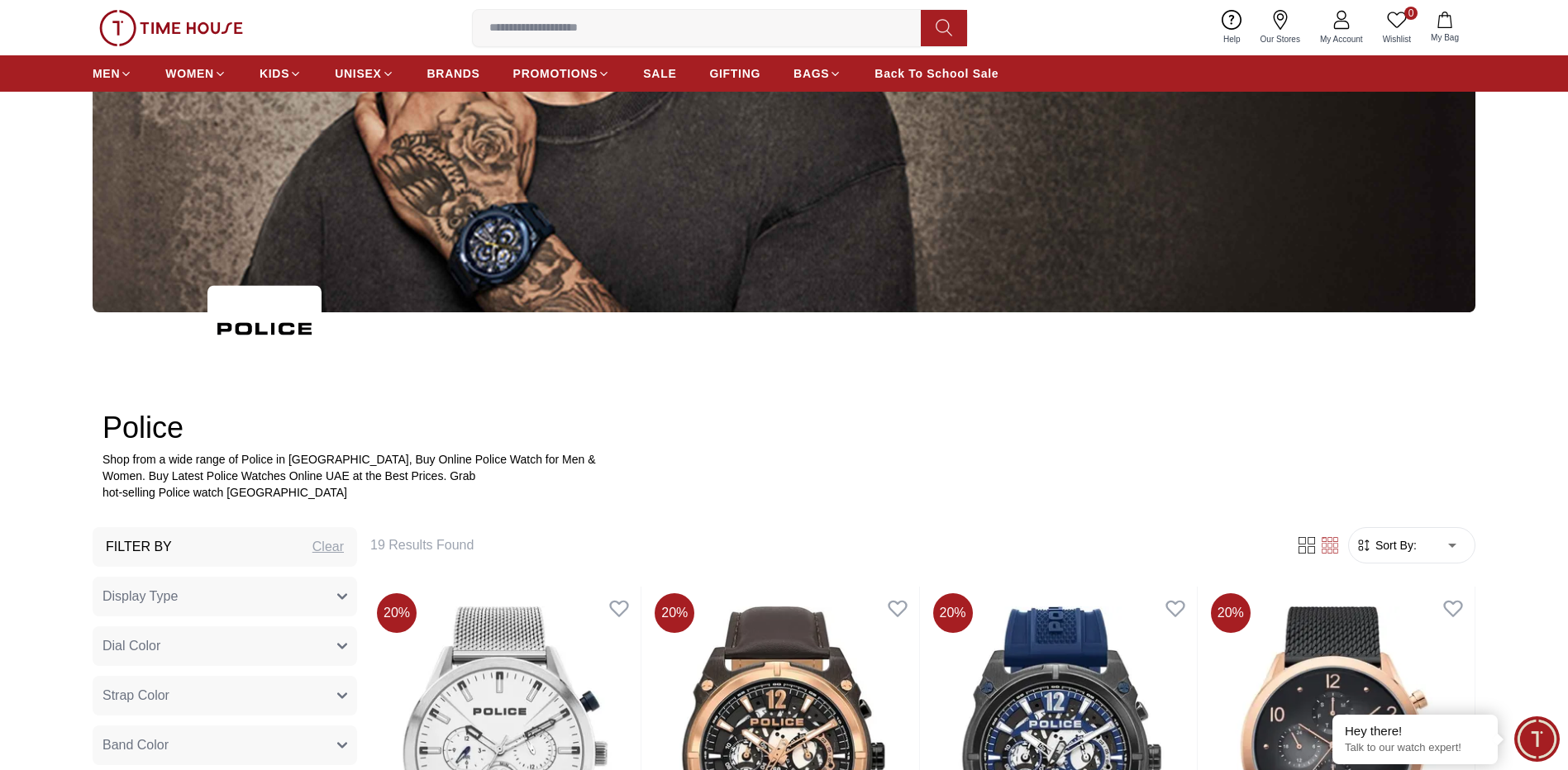
scroll to position [138, 0]
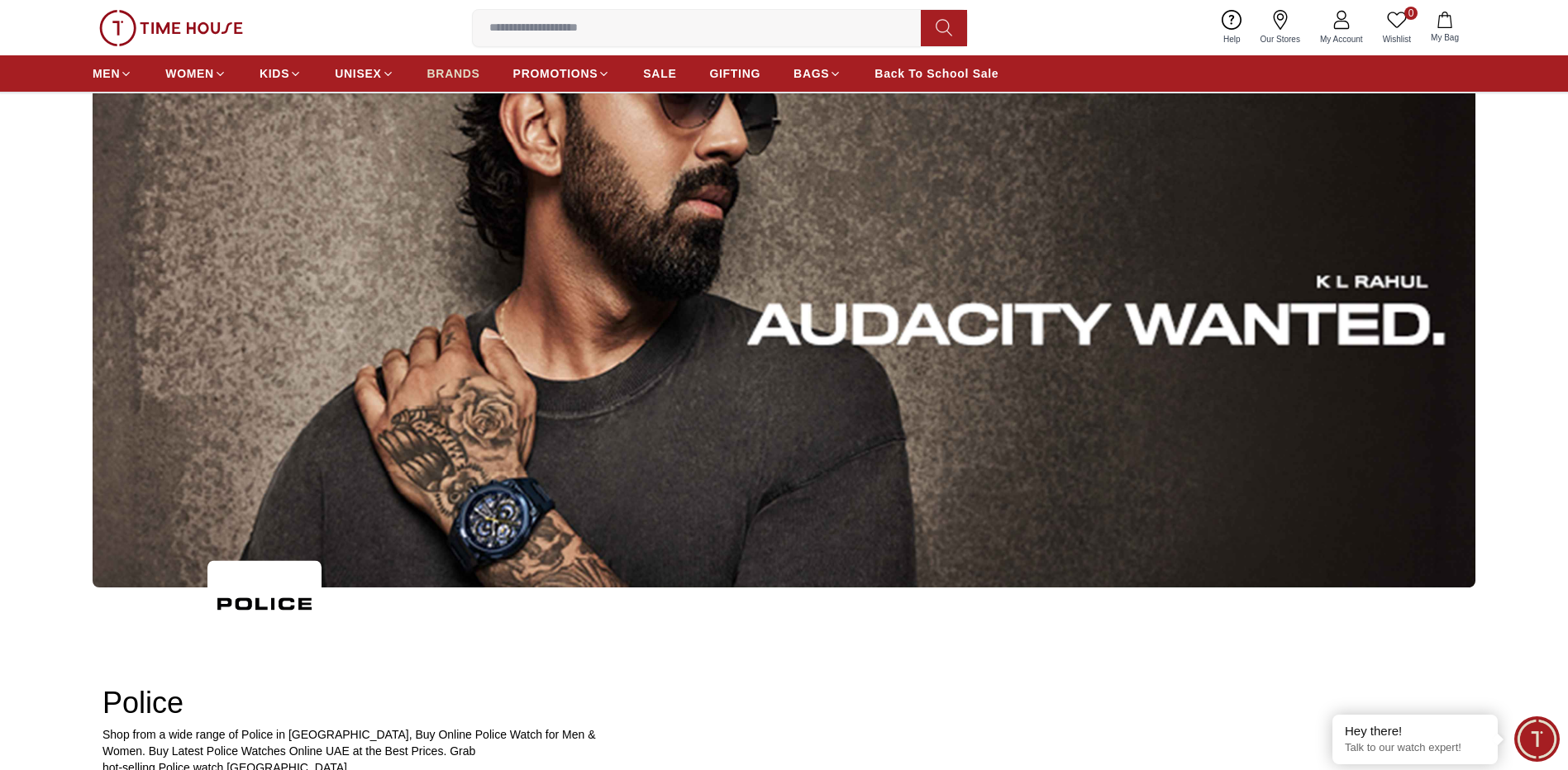
click at [446, 68] on span "BRANDS" at bounding box center [454, 73] width 53 height 17
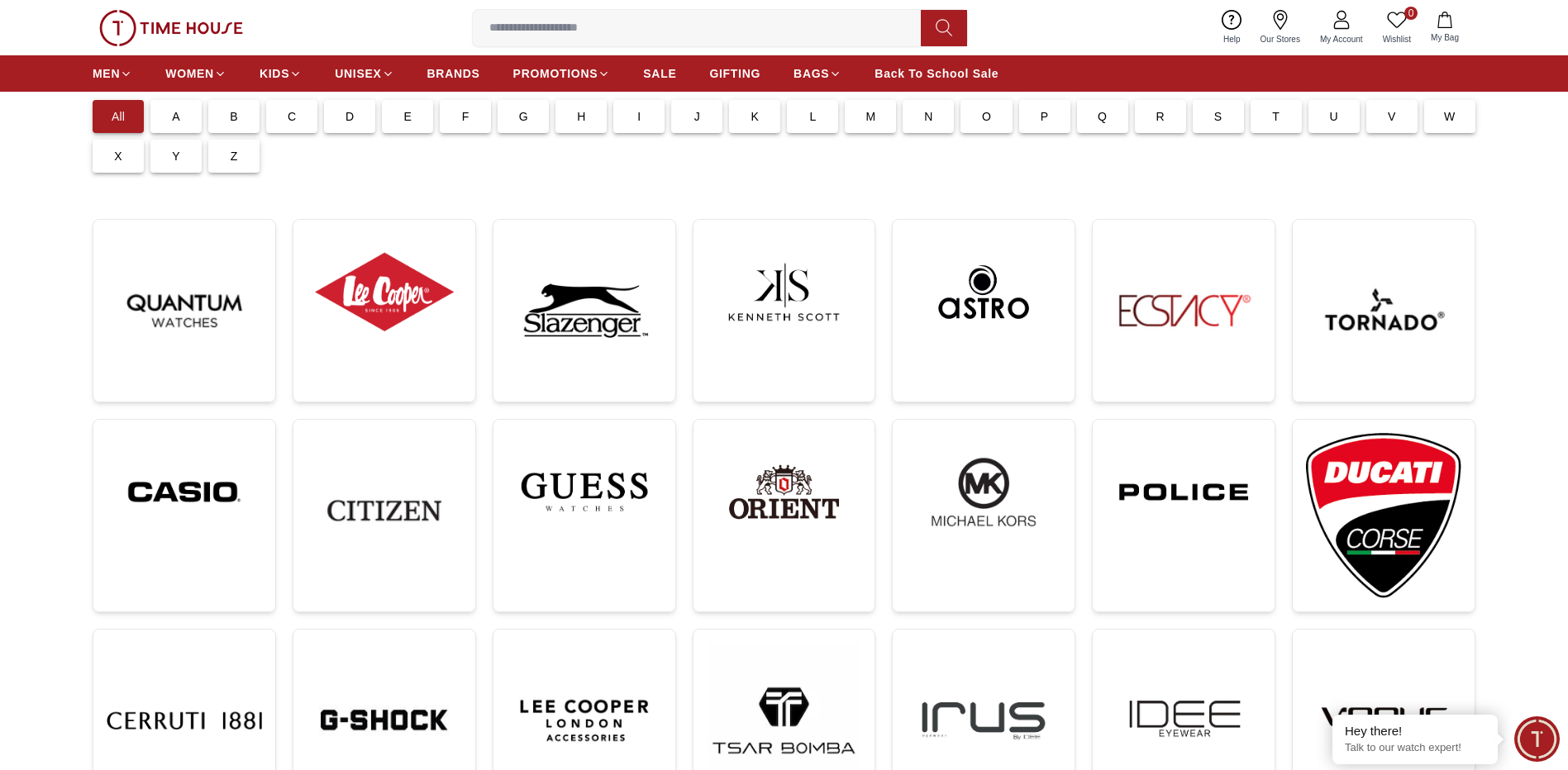
scroll to position [276, 0]
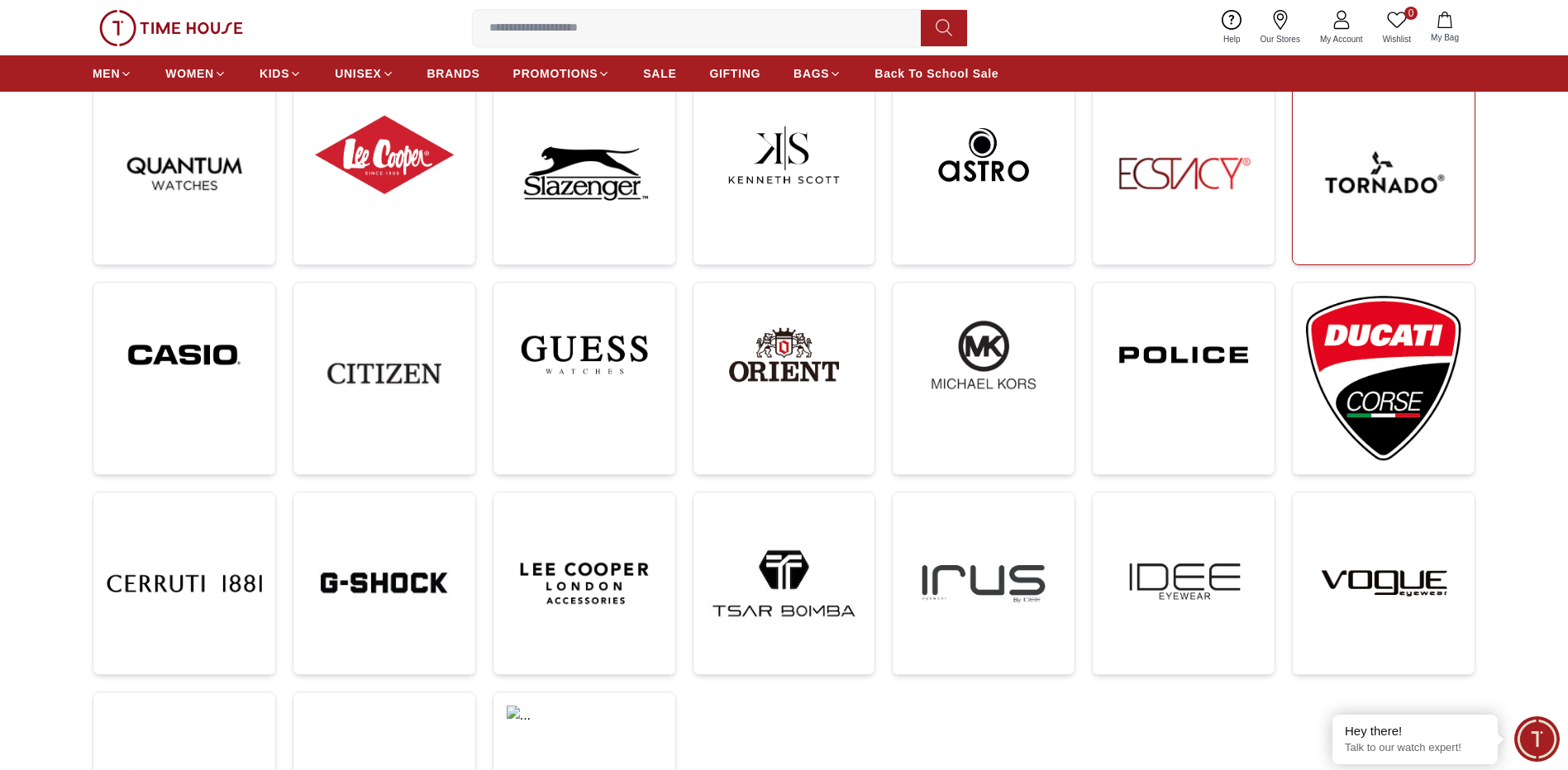
click at [1386, 176] on img at bounding box center [1384, 174] width 155 height 155
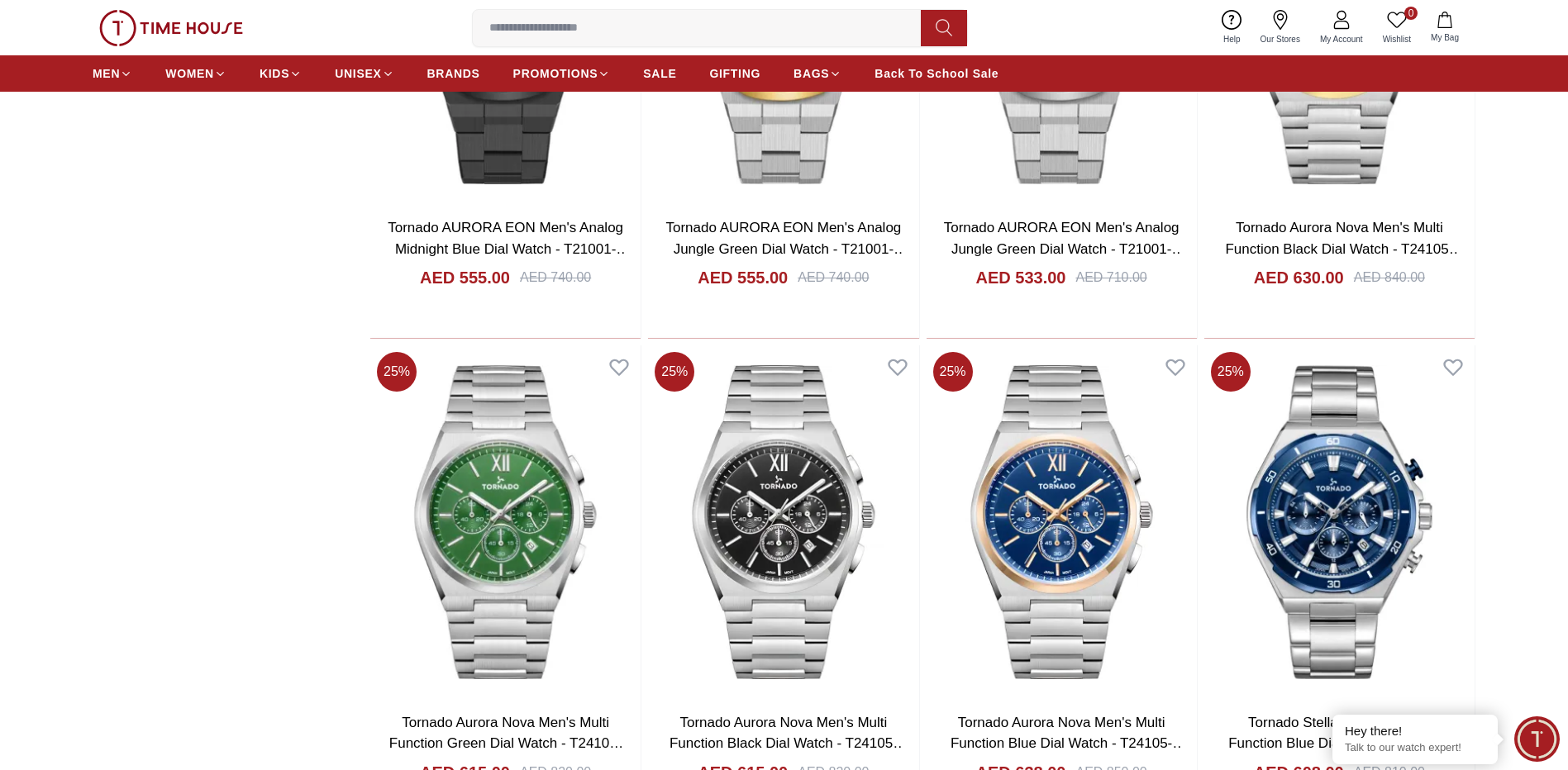
scroll to position [3031, 0]
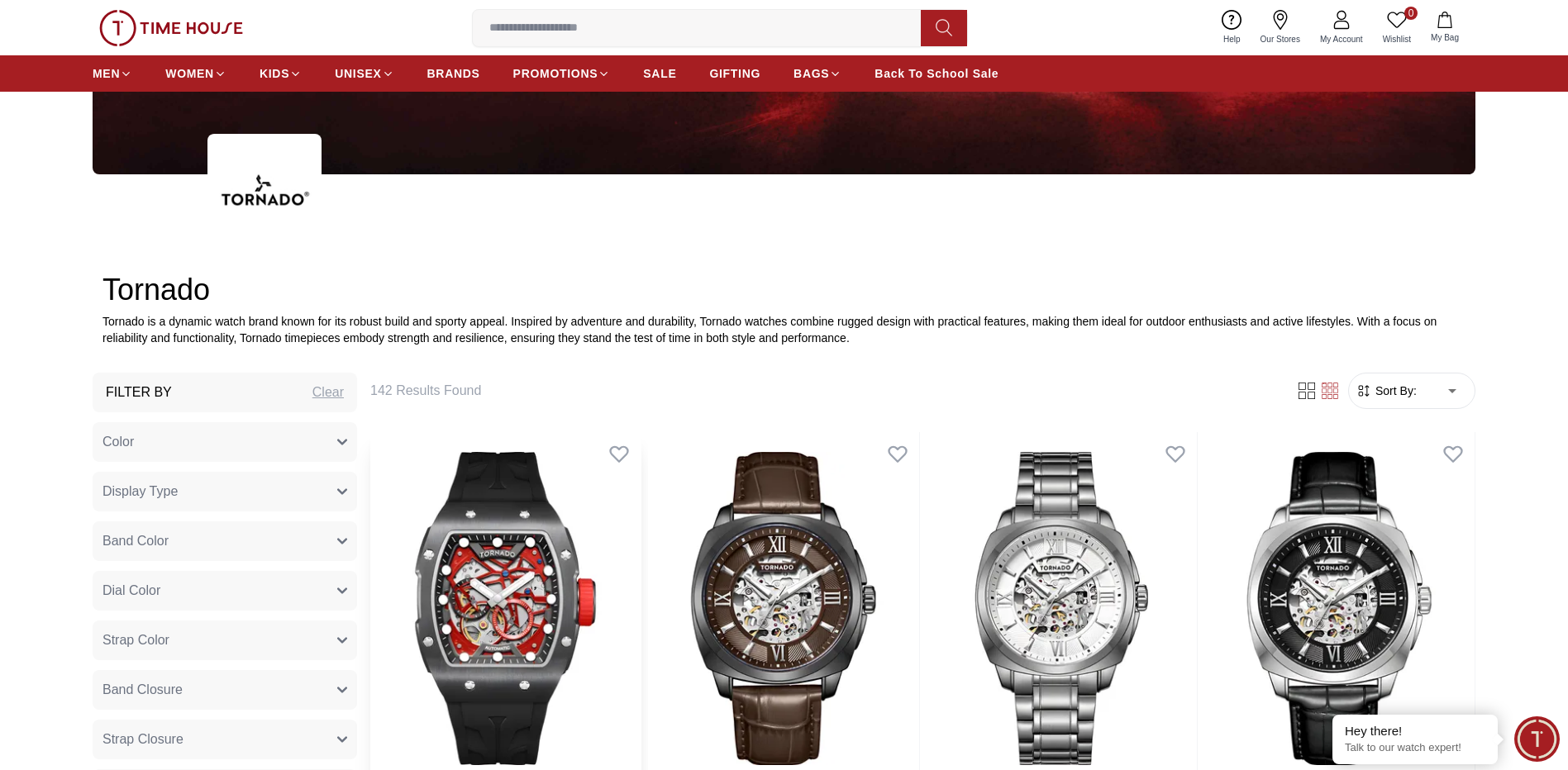
scroll to position [413, 0]
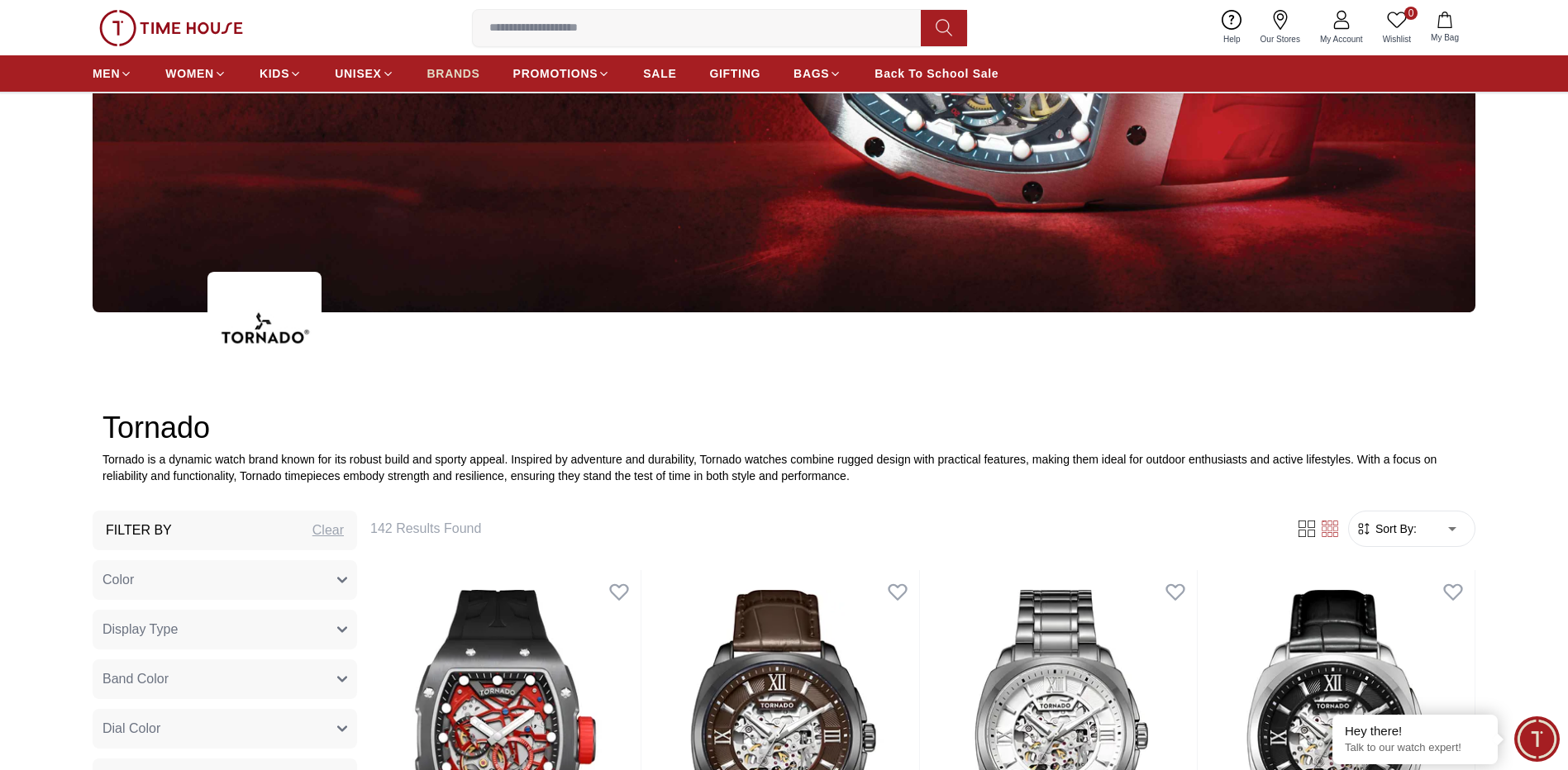
click at [447, 75] on span "BRANDS" at bounding box center [454, 73] width 53 height 17
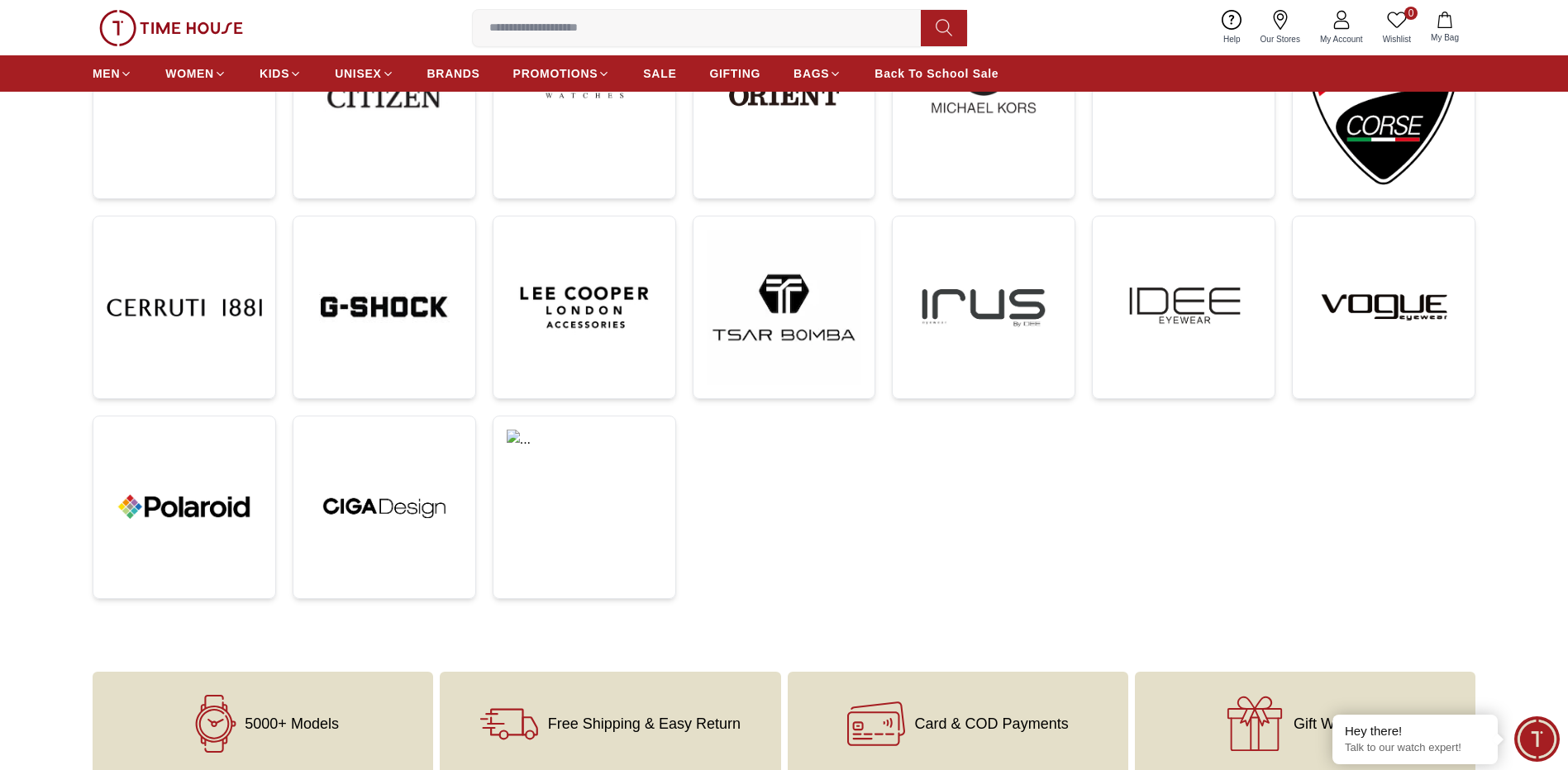
scroll to position [413, 0]
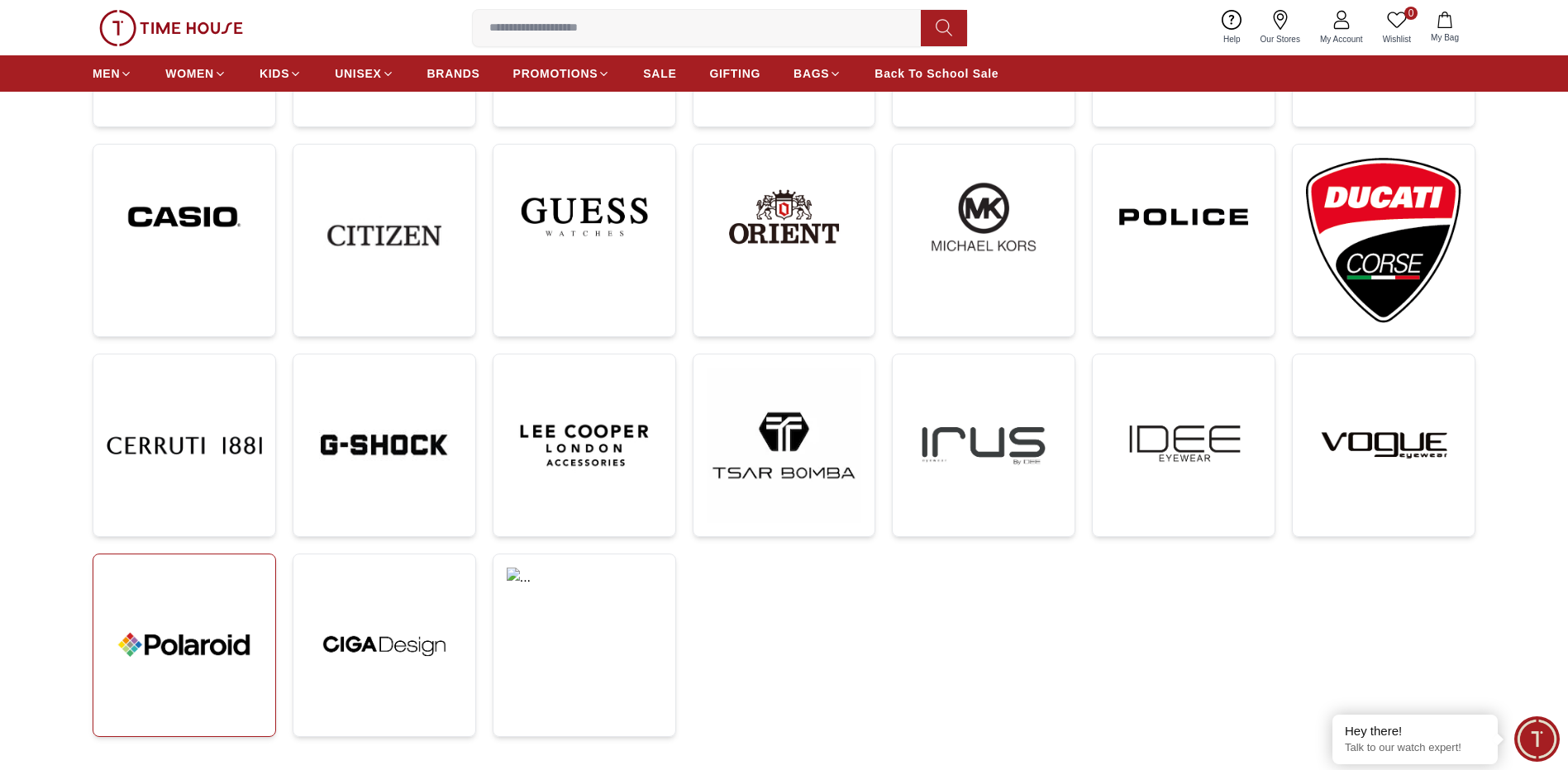
click at [166, 617] on img at bounding box center [185, 645] width 155 height 155
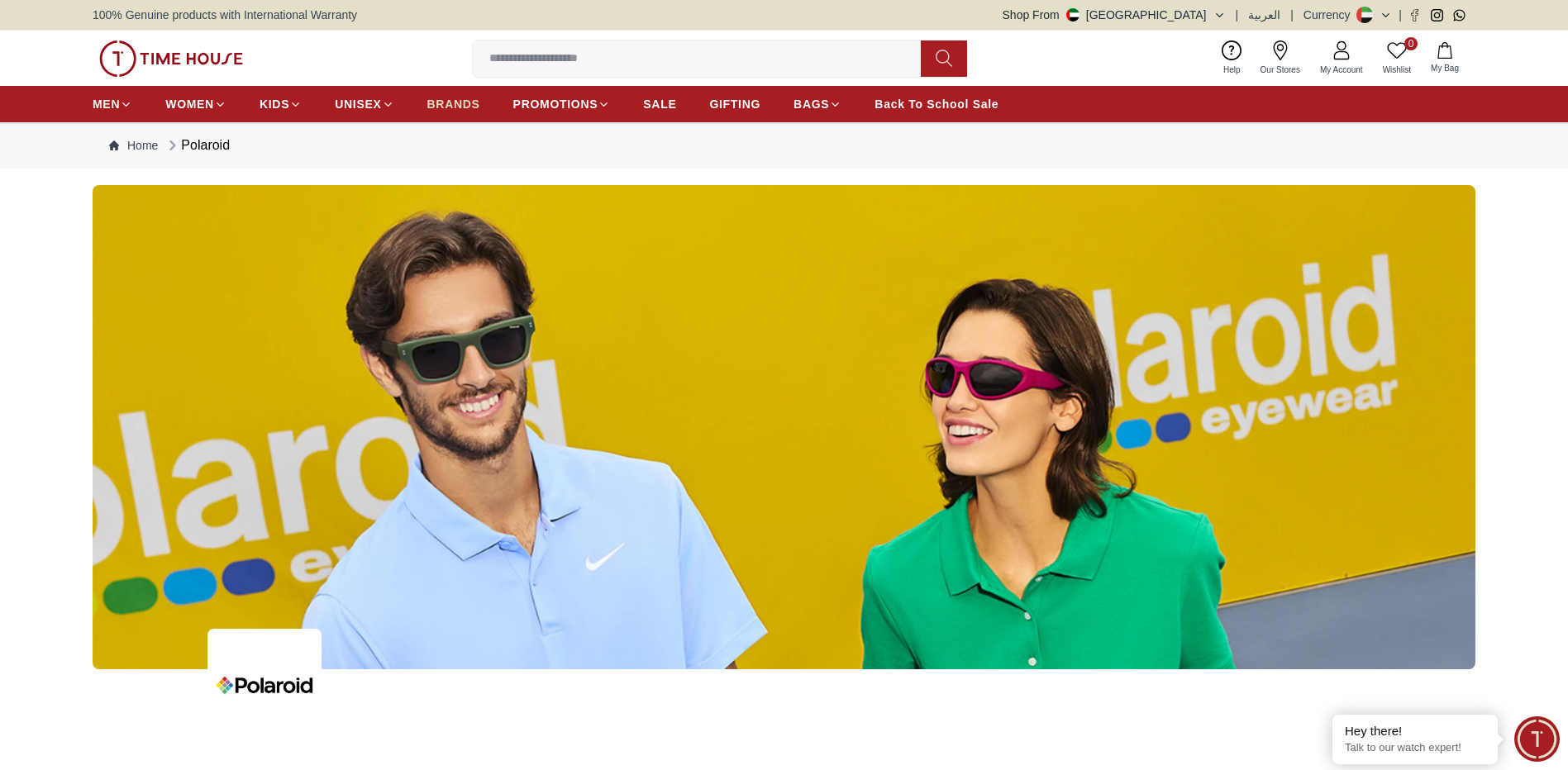
click at [451, 105] on span "BRANDS" at bounding box center [454, 104] width 53 height 17
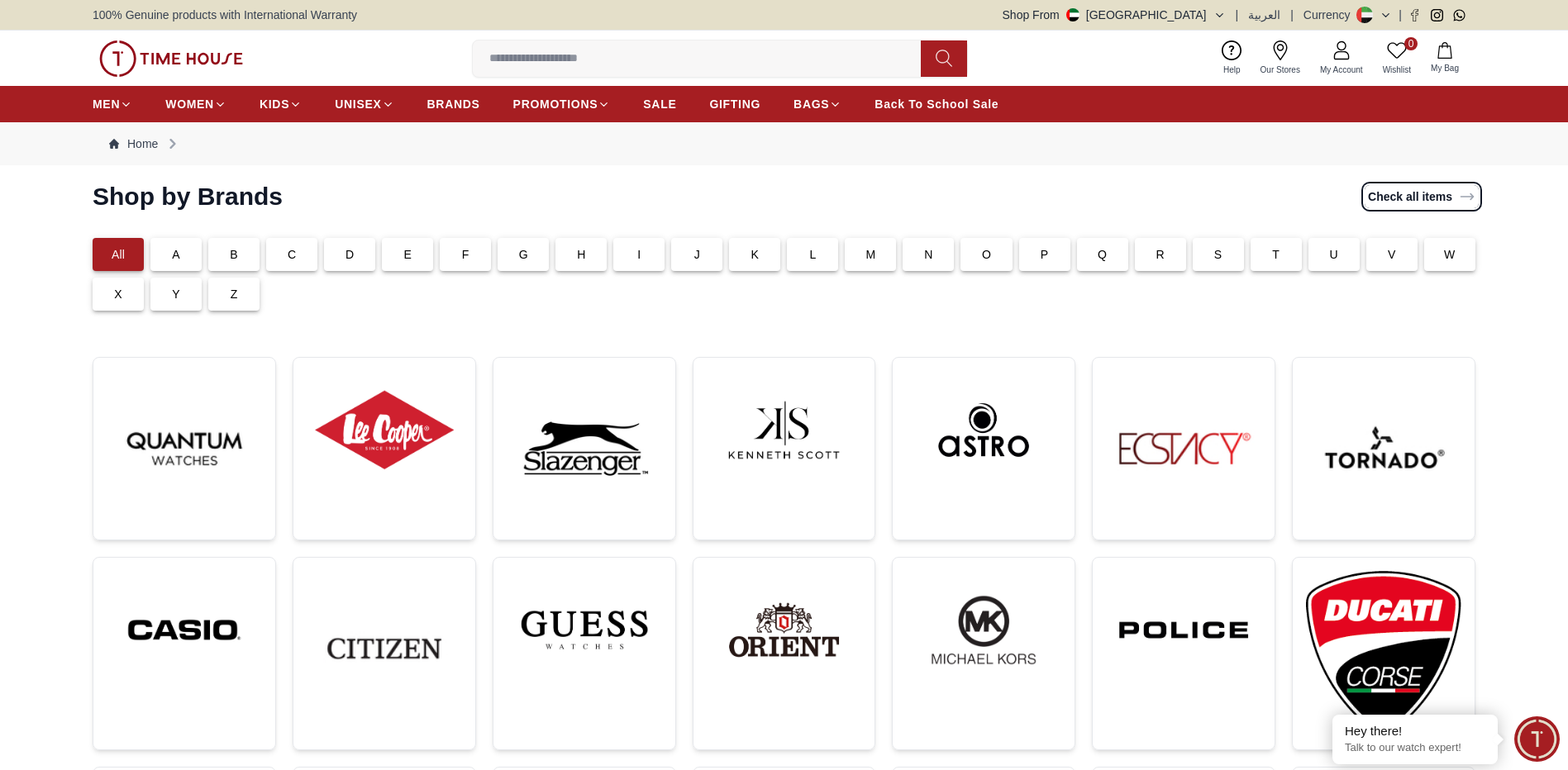
click at [1426, 192] on link "Check all items" at bounding box center [1421, 197] width 114 height 23
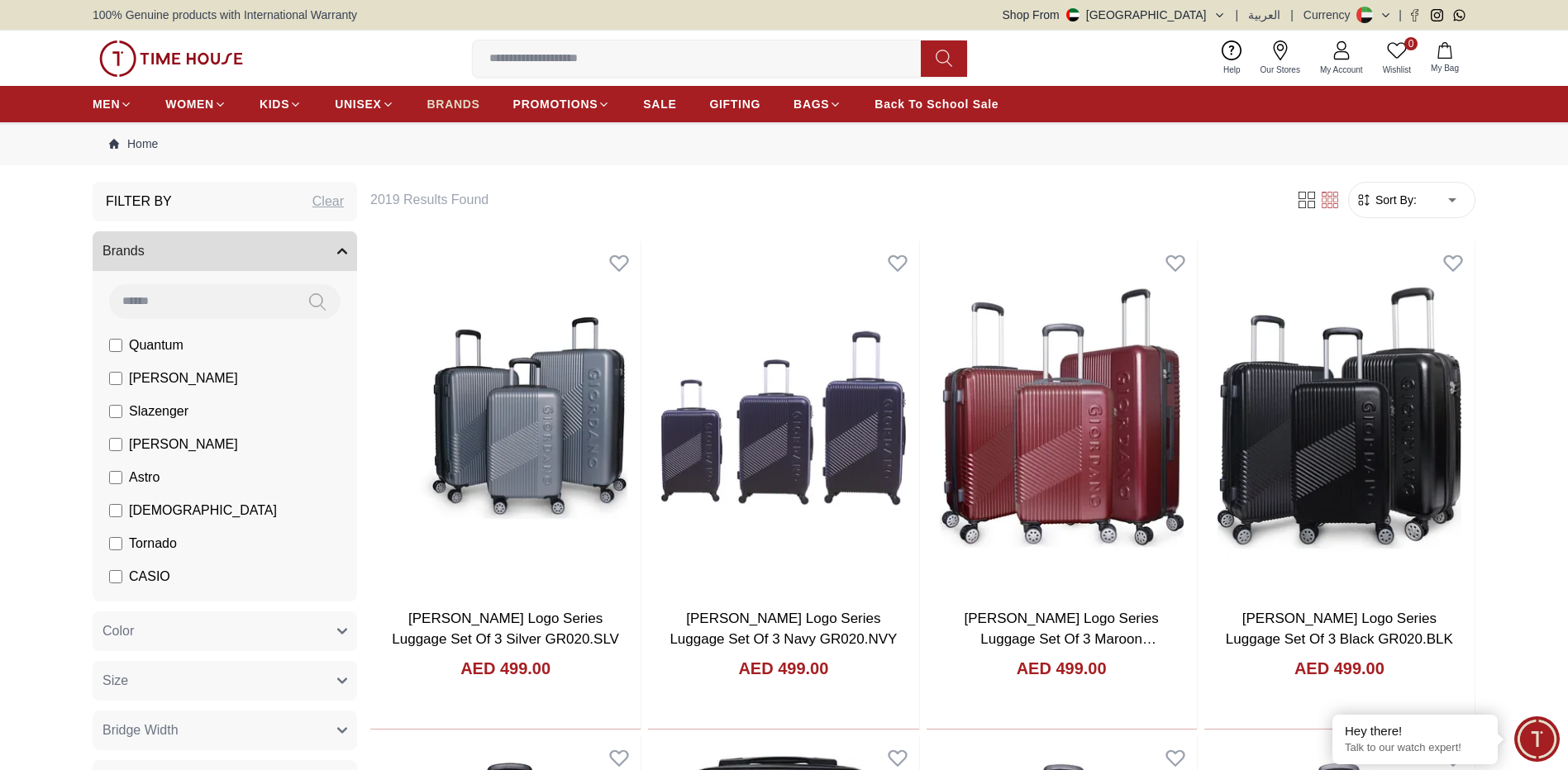
click at [447, 101] on span "BRANDS" at bounding box center [454, 104] width 53 height 17
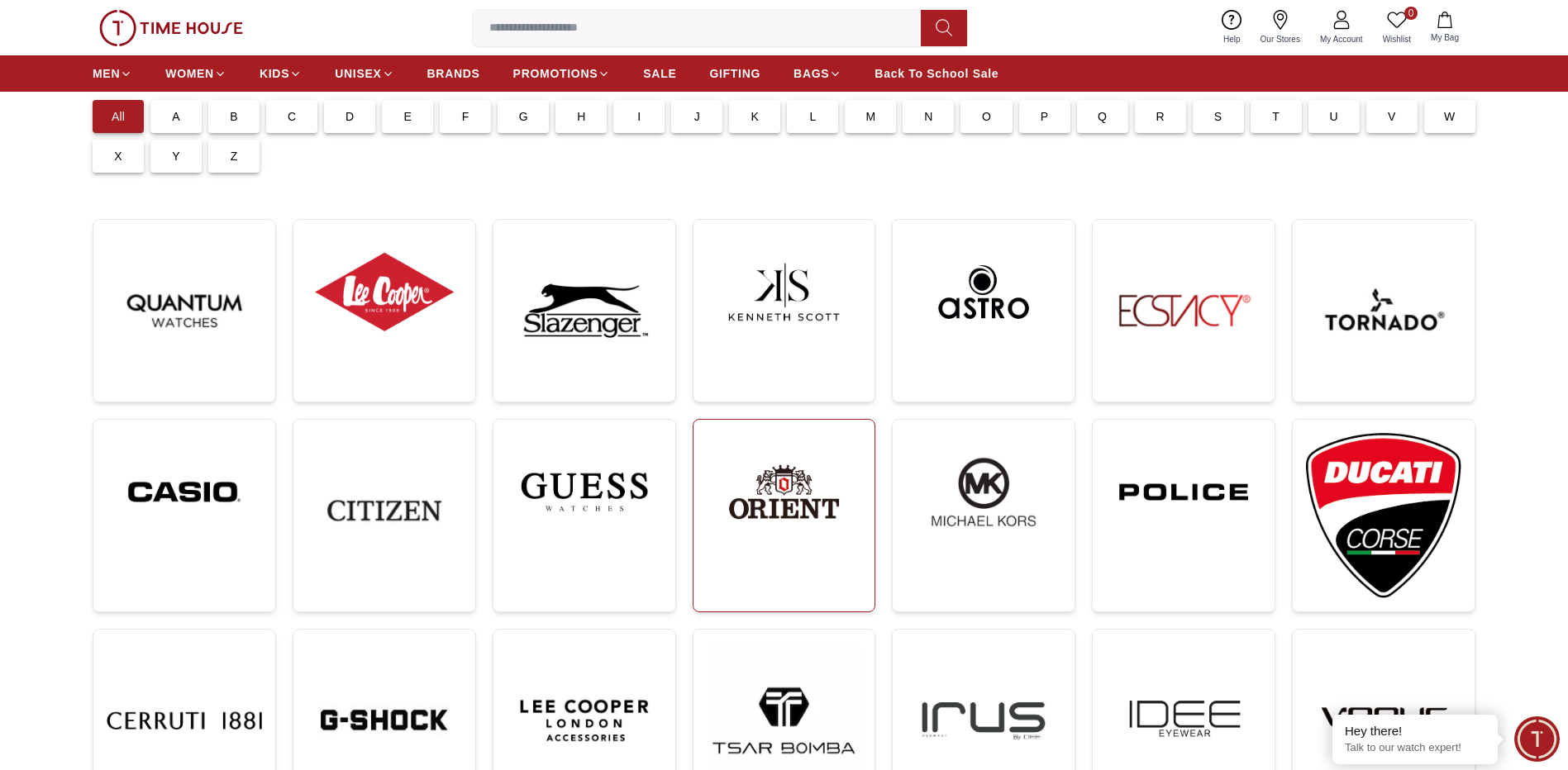
scroll to position [276, 0]
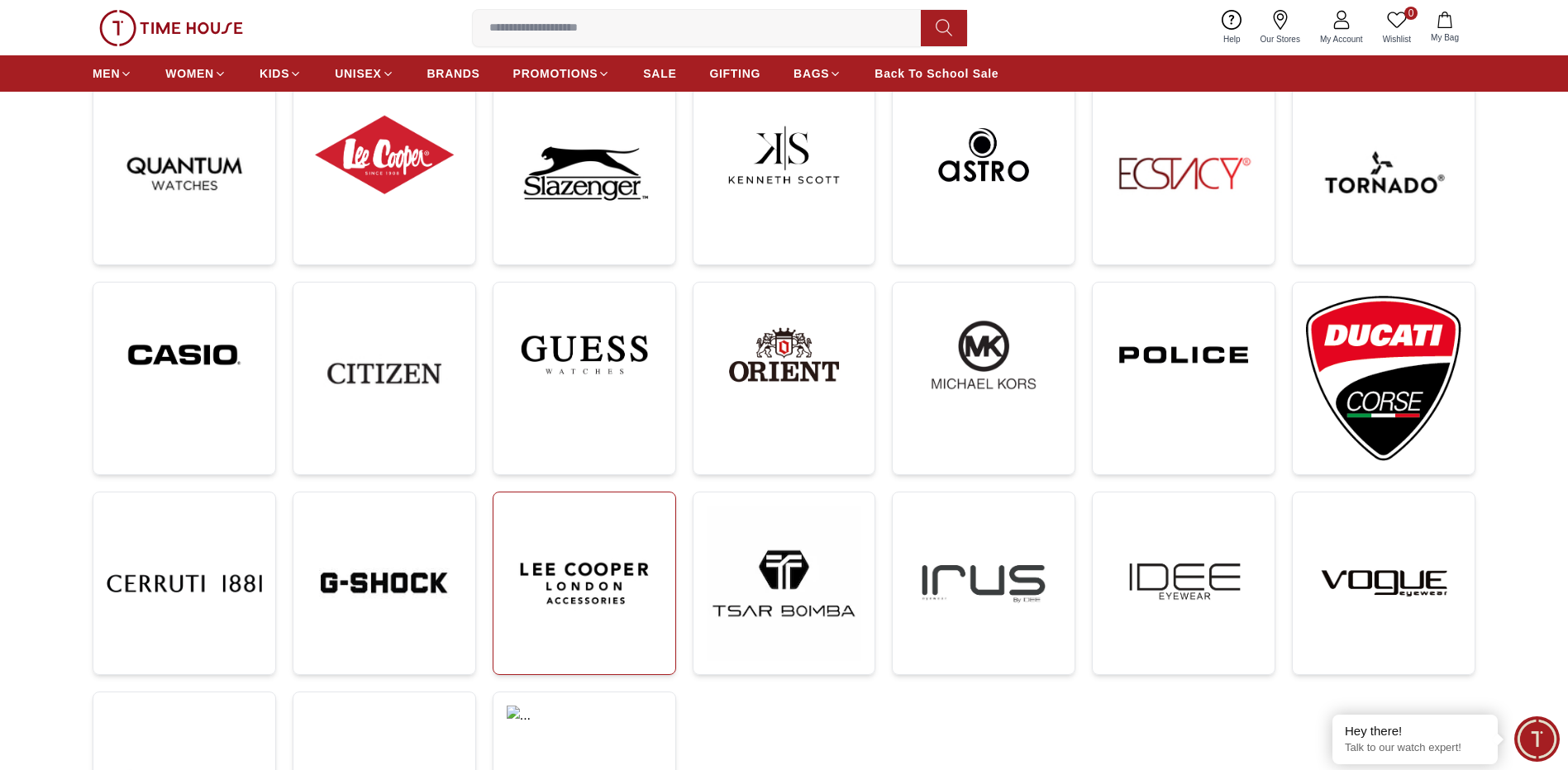
click at [623, 549] on img at bounding box center [585, 584] width 155 height 155
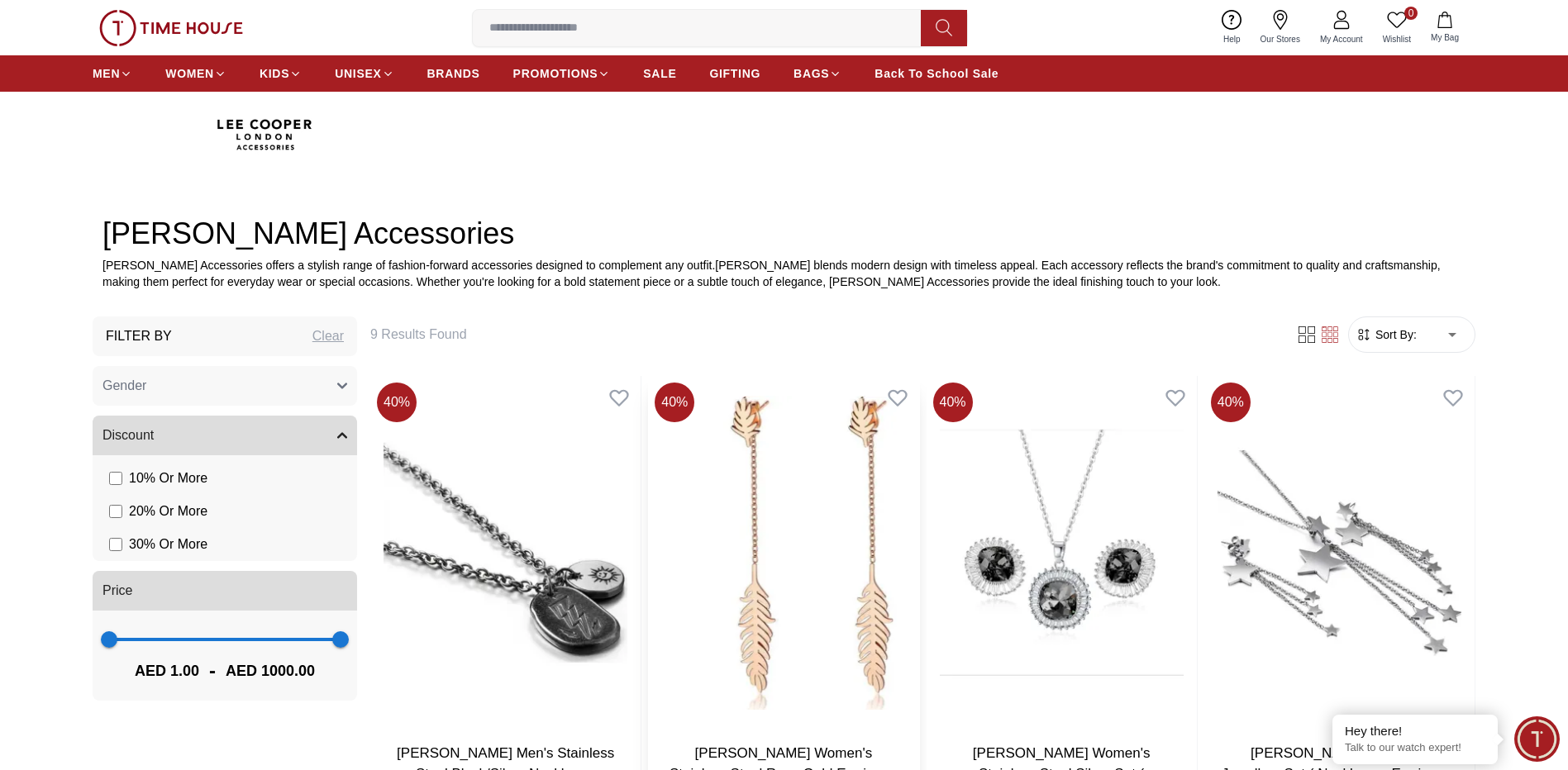
scroll to position [689, 0]
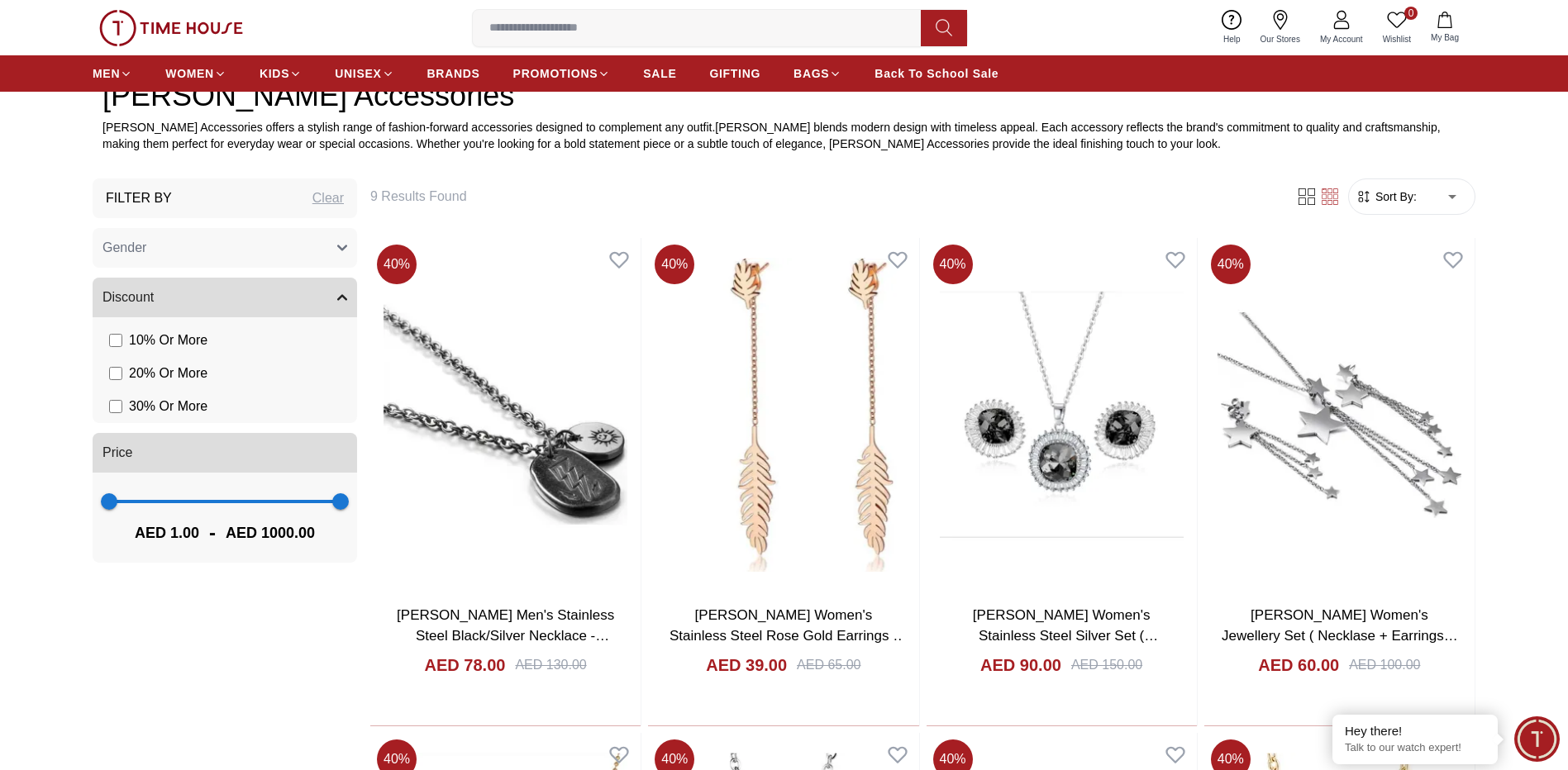
click at [287, 289] on button "Discount" at bounding box center [224, 297] width 264 height 40
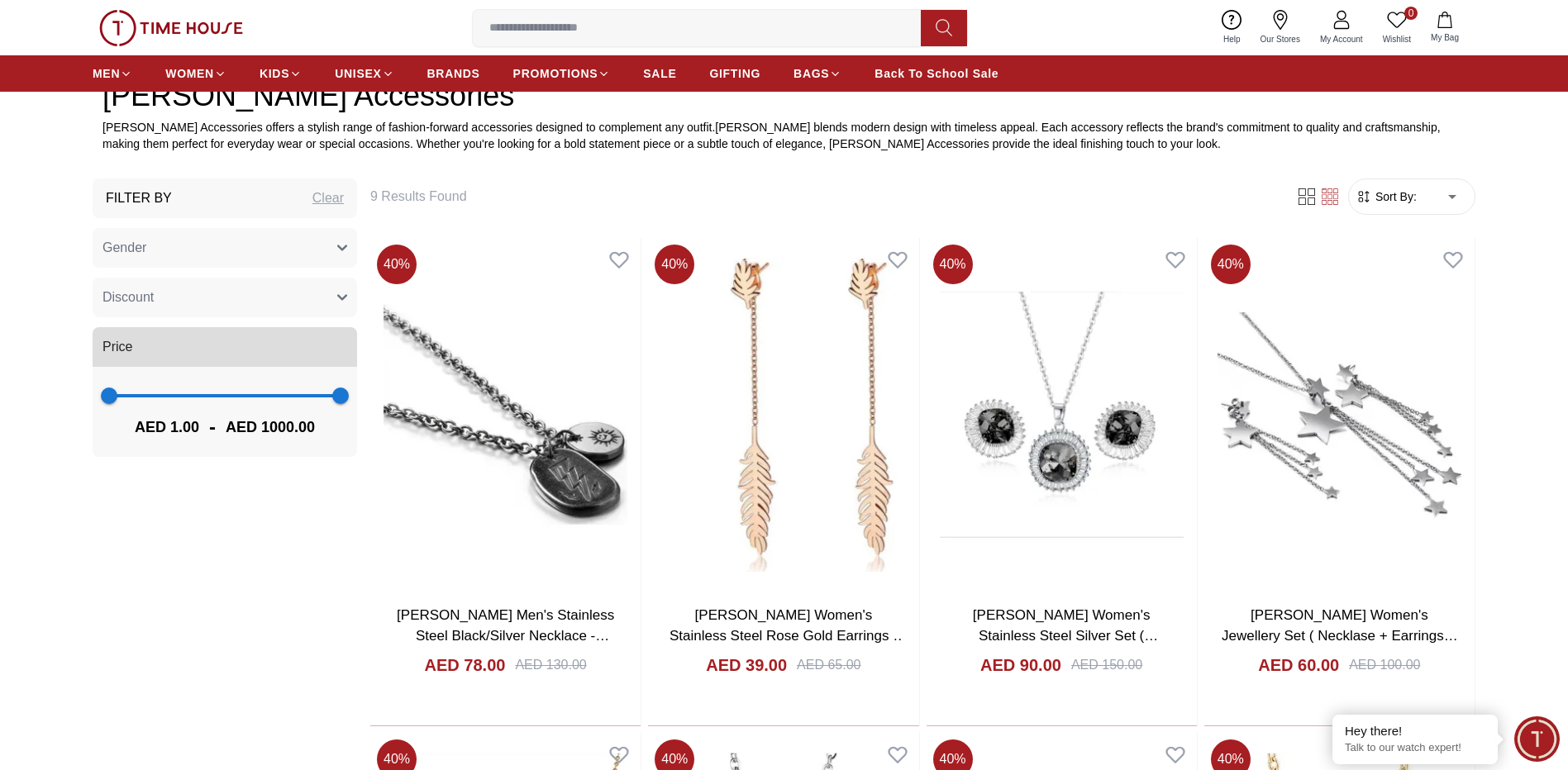
click at [265, 245] on button "Gender" at bounding box center [224, 247] width 264 height 40
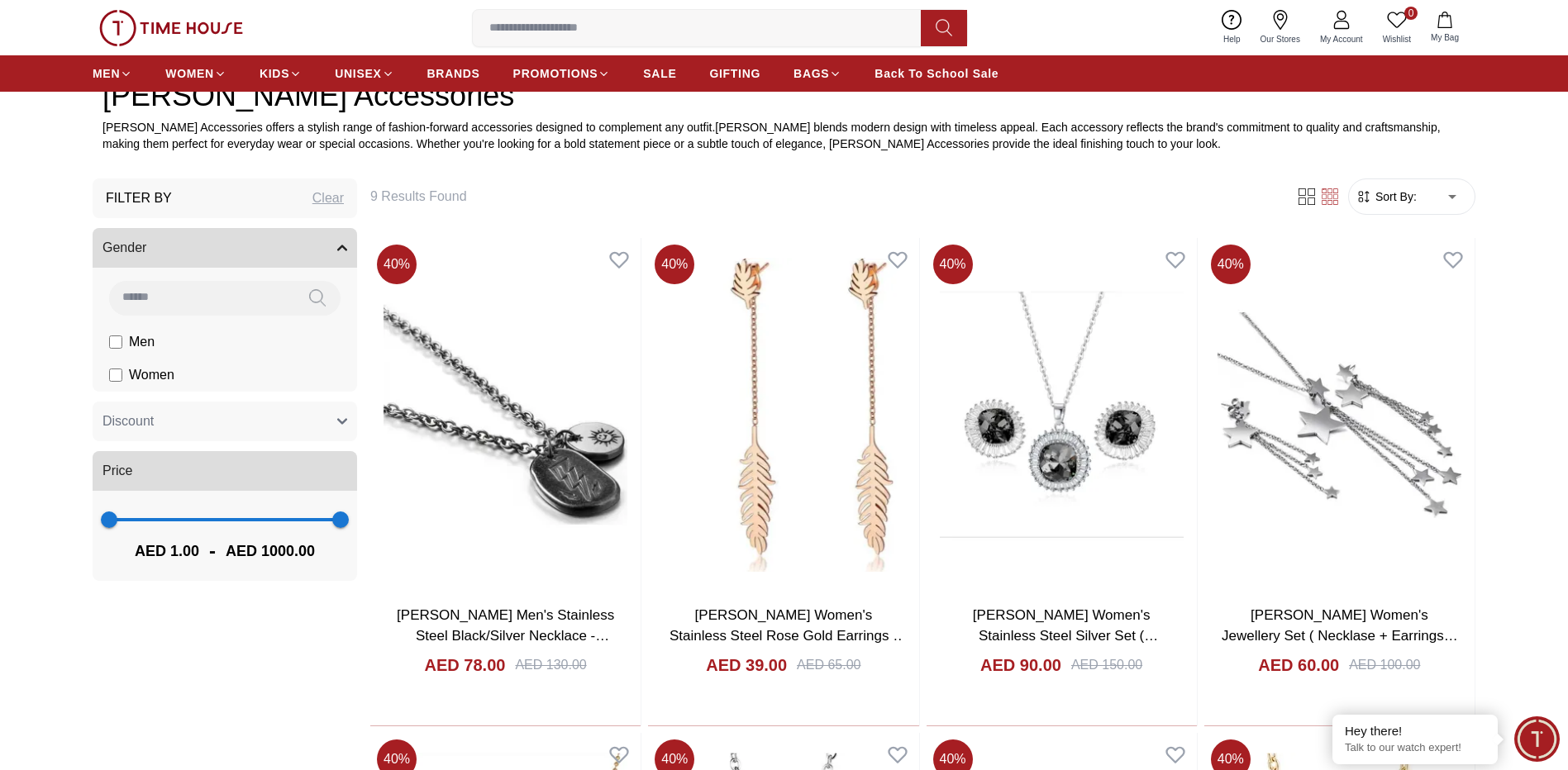
click at [265, 245] on button "Gender" at bounding box center [224, 247] width 264 height 40
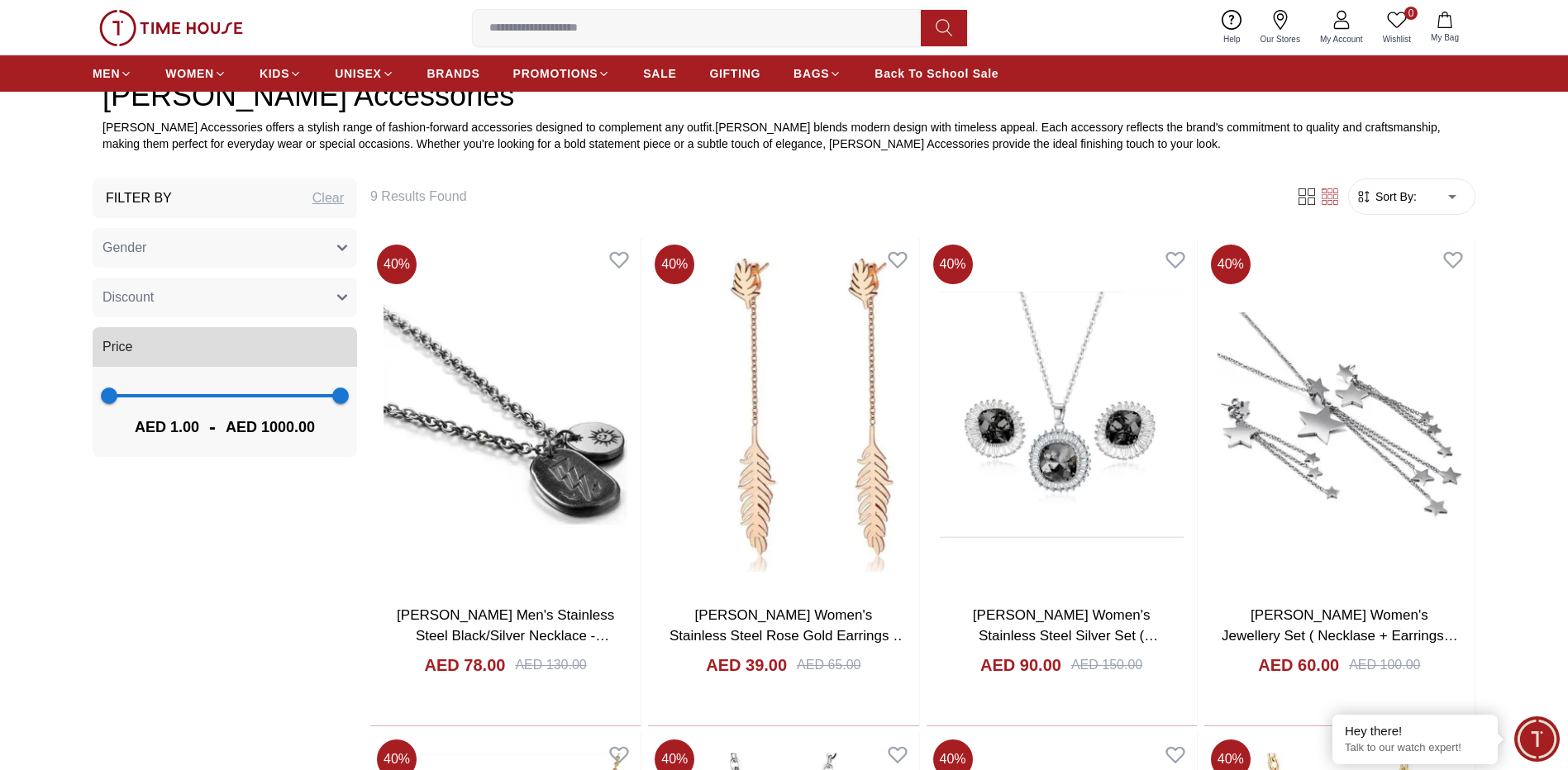
click at [265, 245] on button "Gender" at bounding box center [224, 247] width 264 height 40
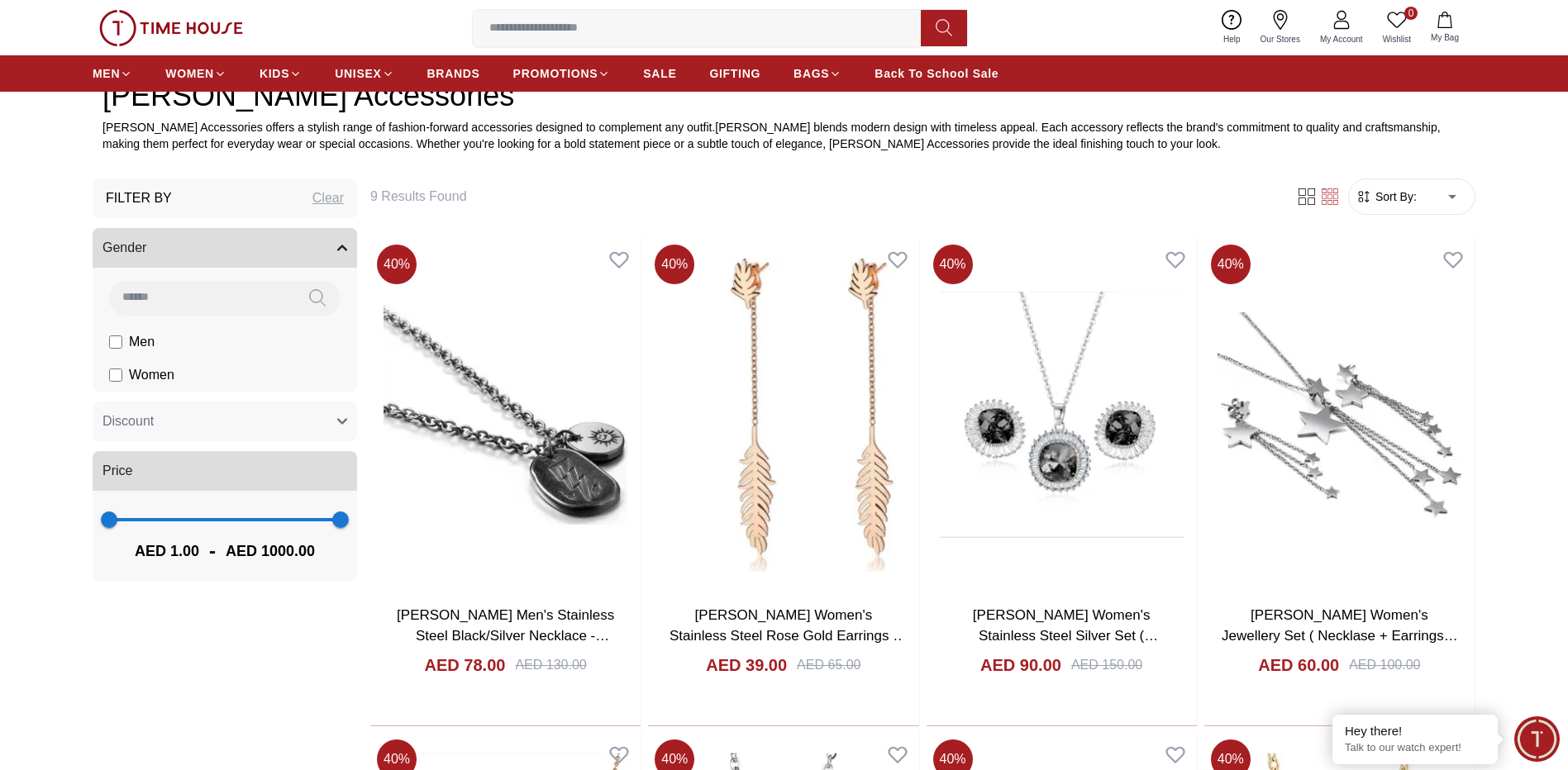
scroll to position [551, 0]
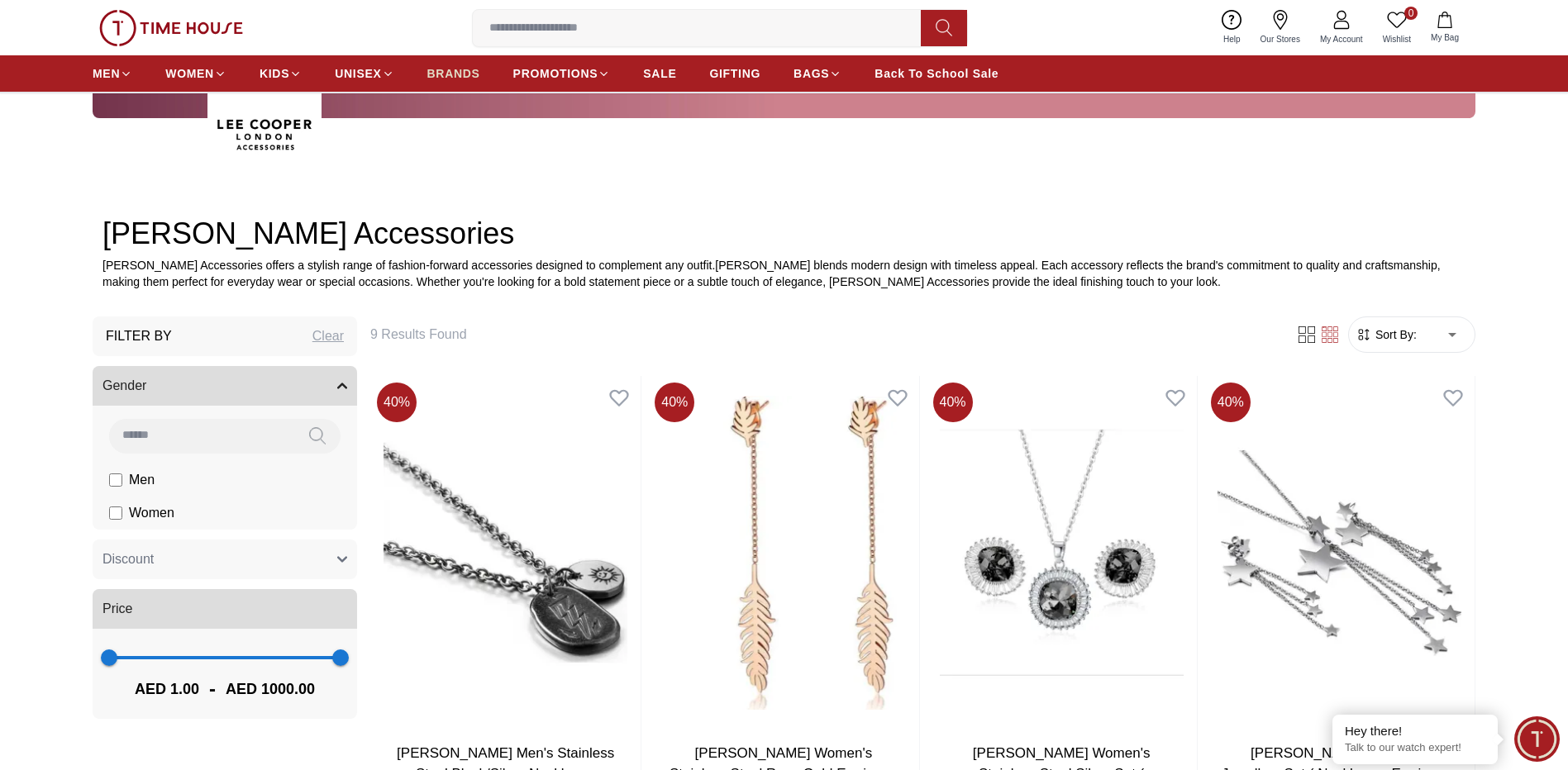
click at [462, 67] on span "BRANDS" at bounding box center [454, 73] width 53 height 17
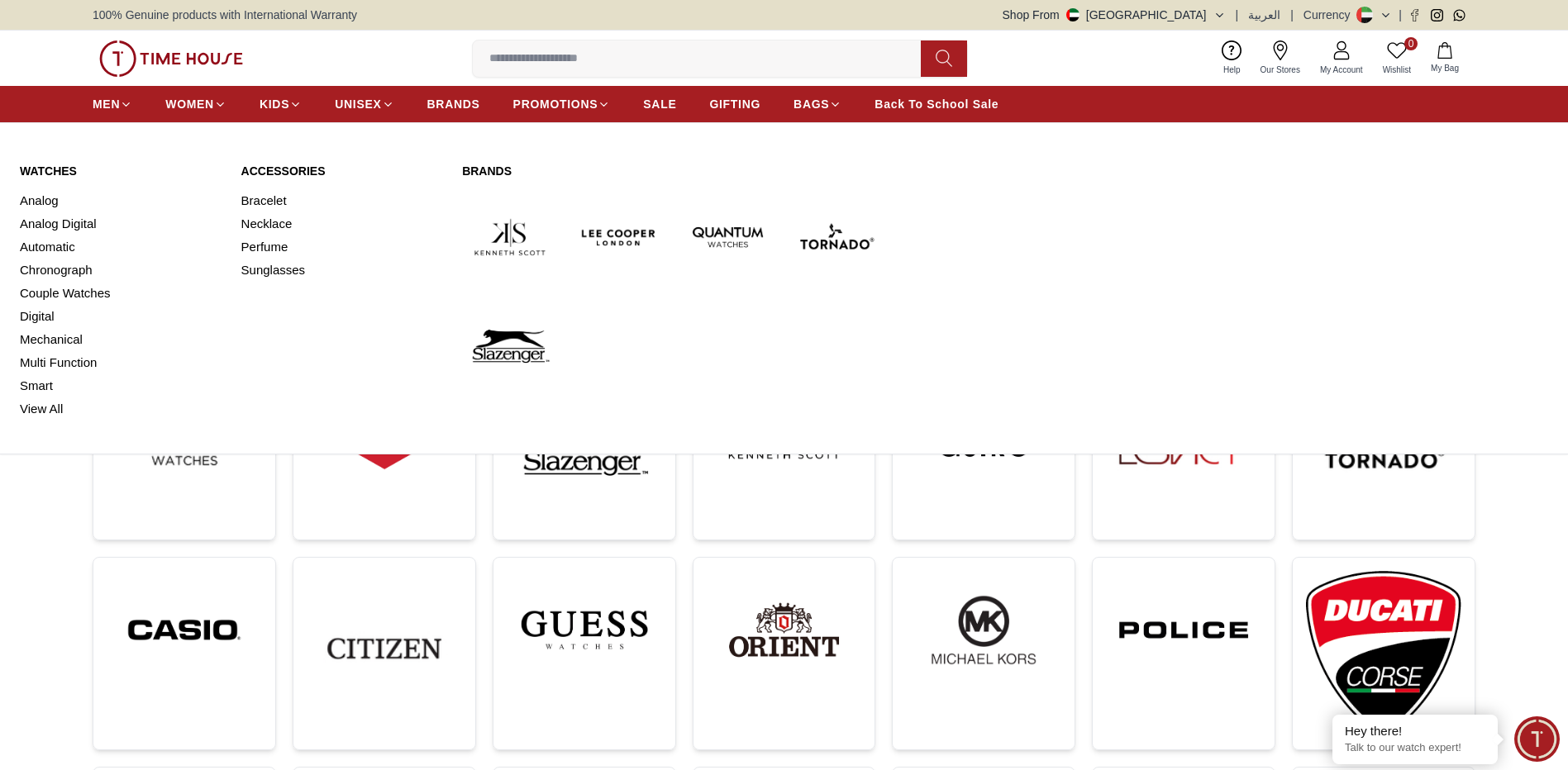
click at [616, 245] on img at bounding box center [619, 237] width 96 height 96
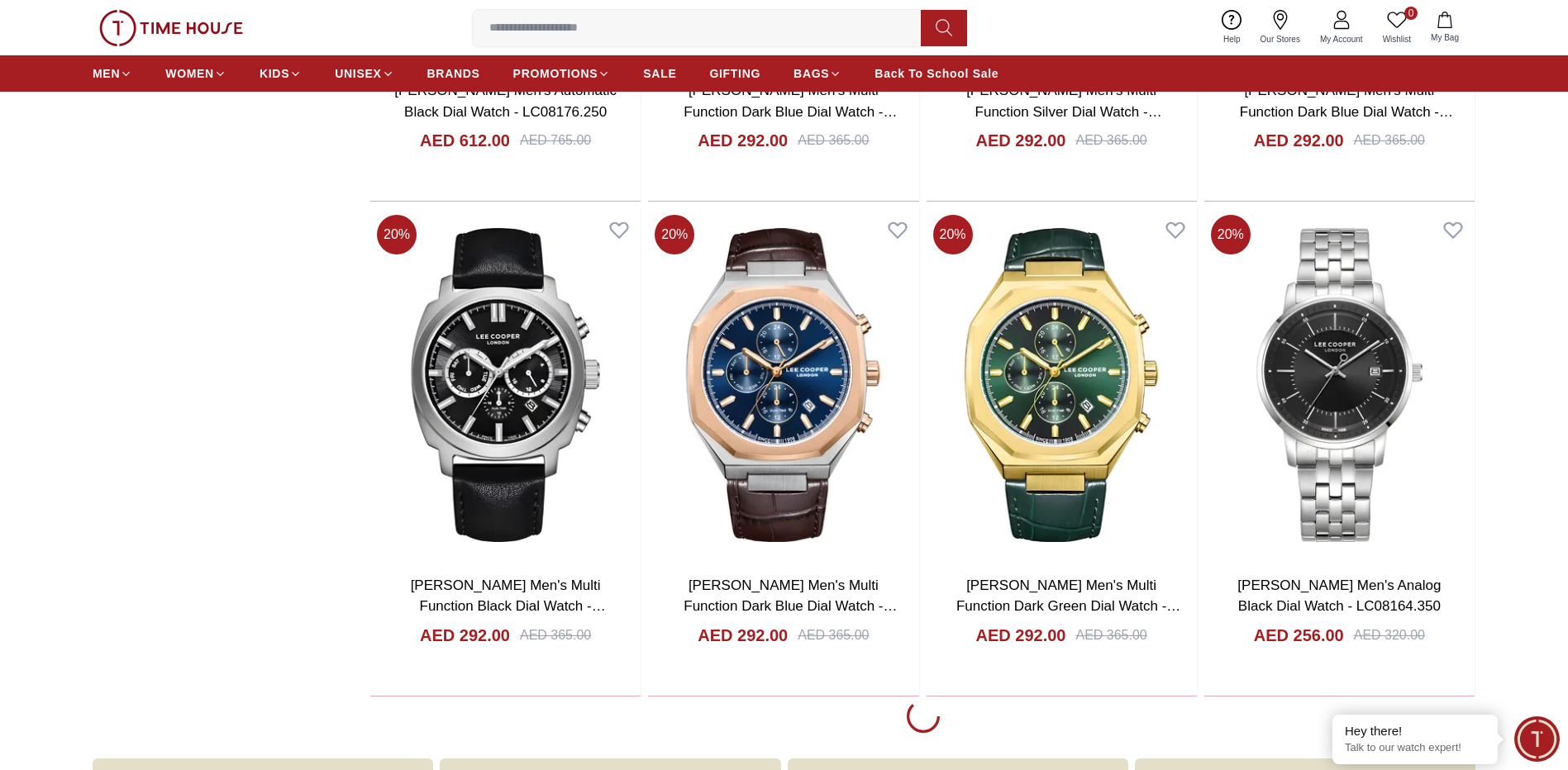
scroll to position [2892, 0]
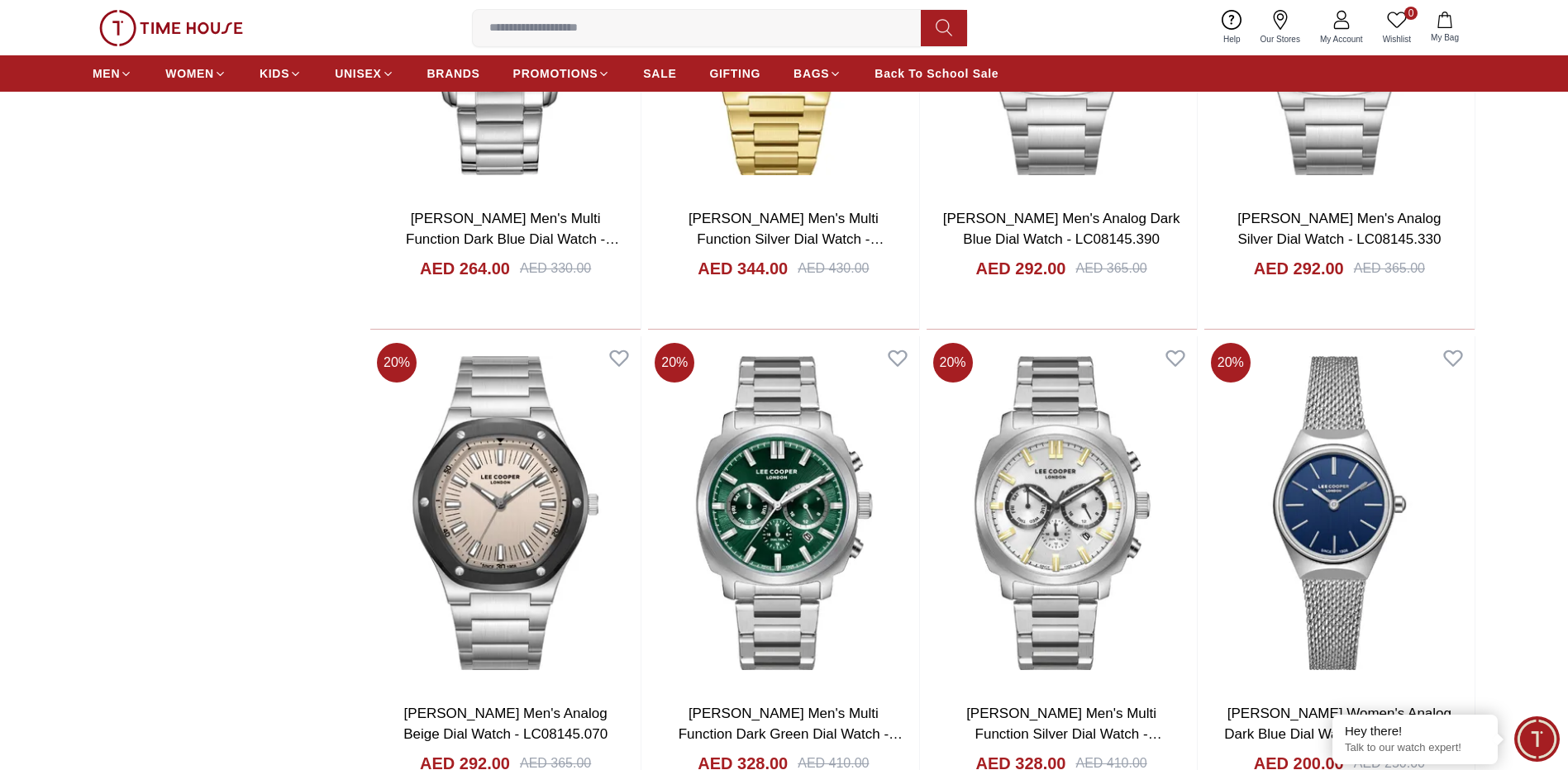
scroll to position [7712, 0]
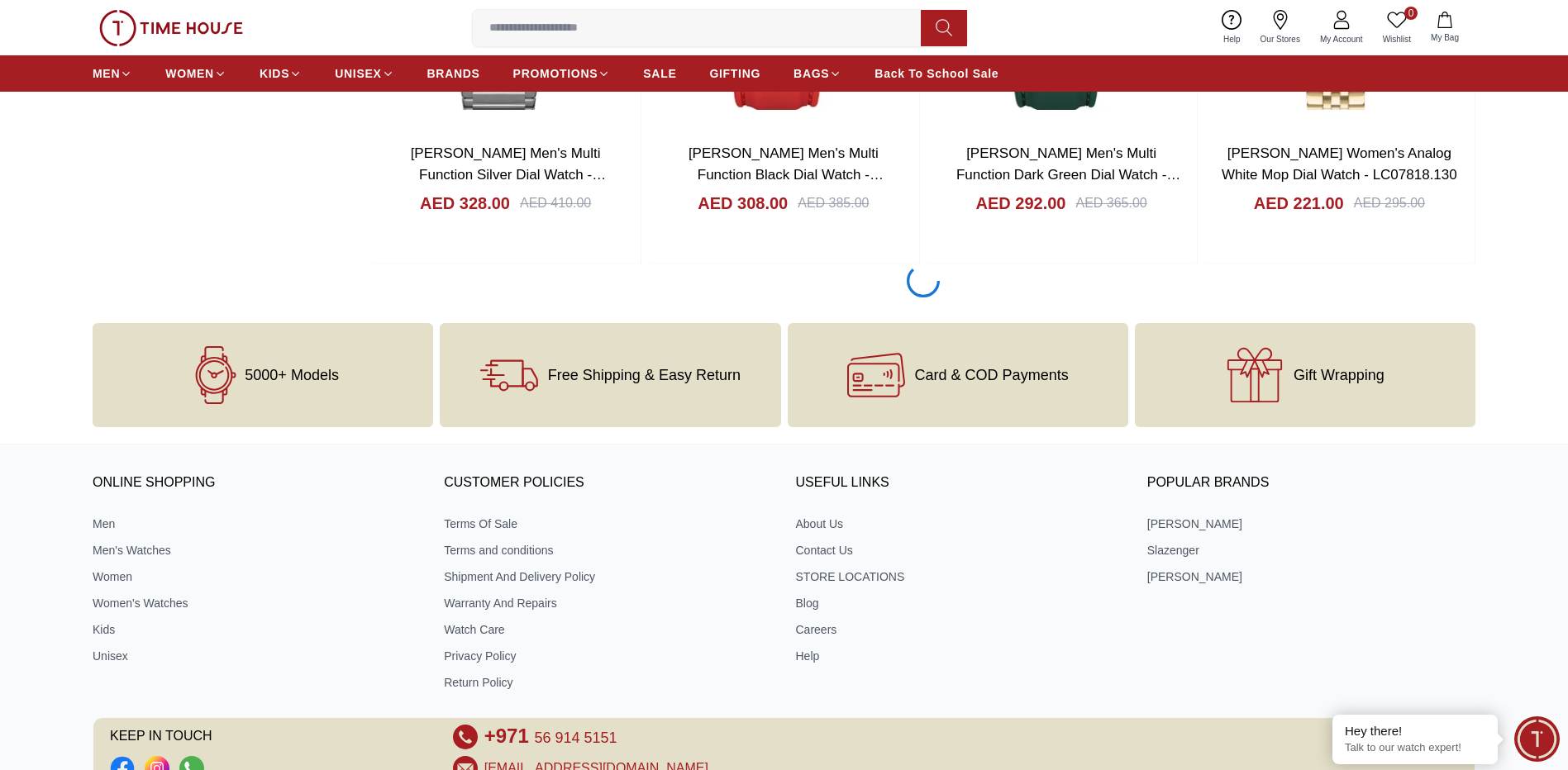
scroll to position [12946, 0]
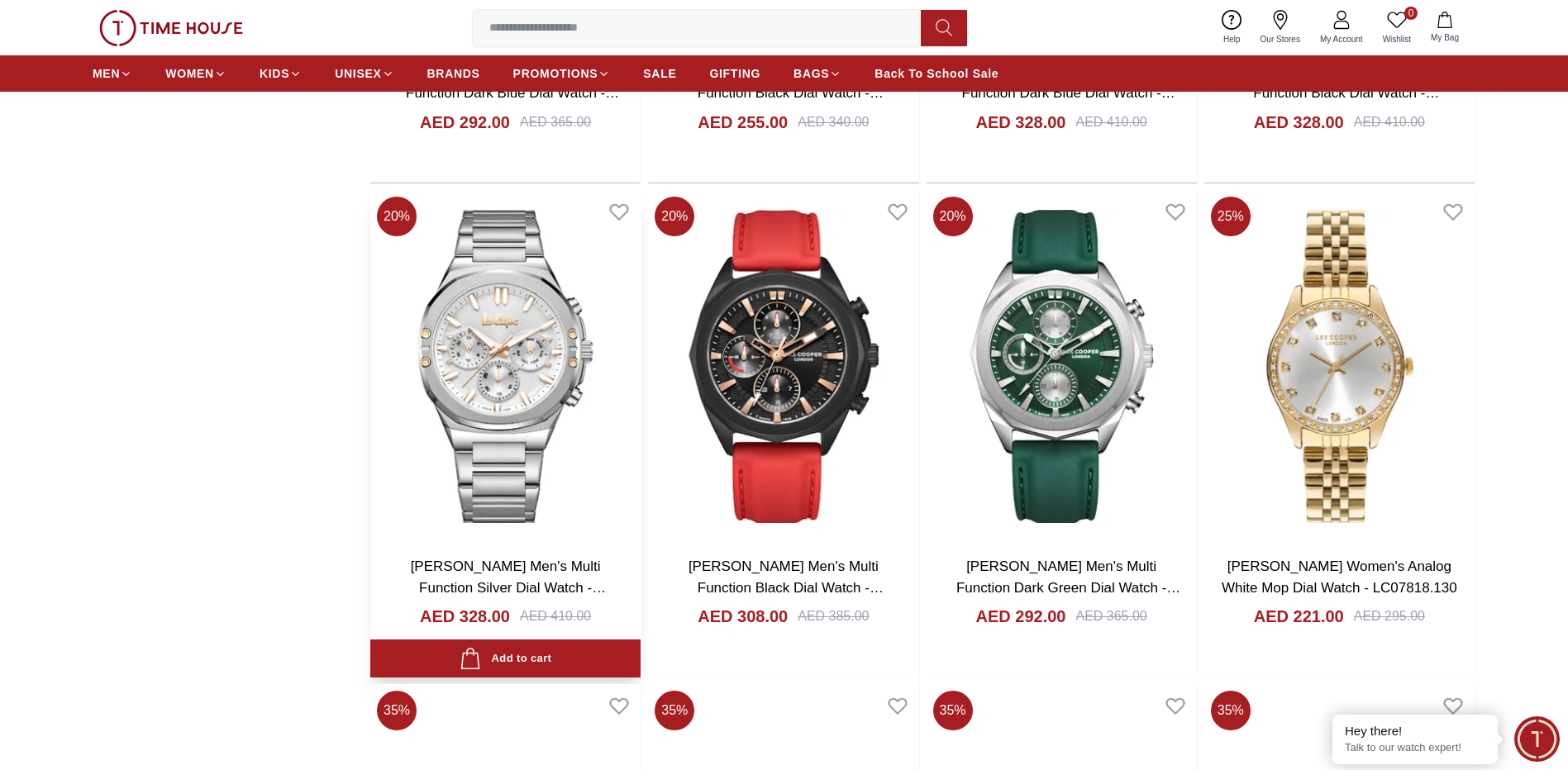
scroll to position [12395, 0]
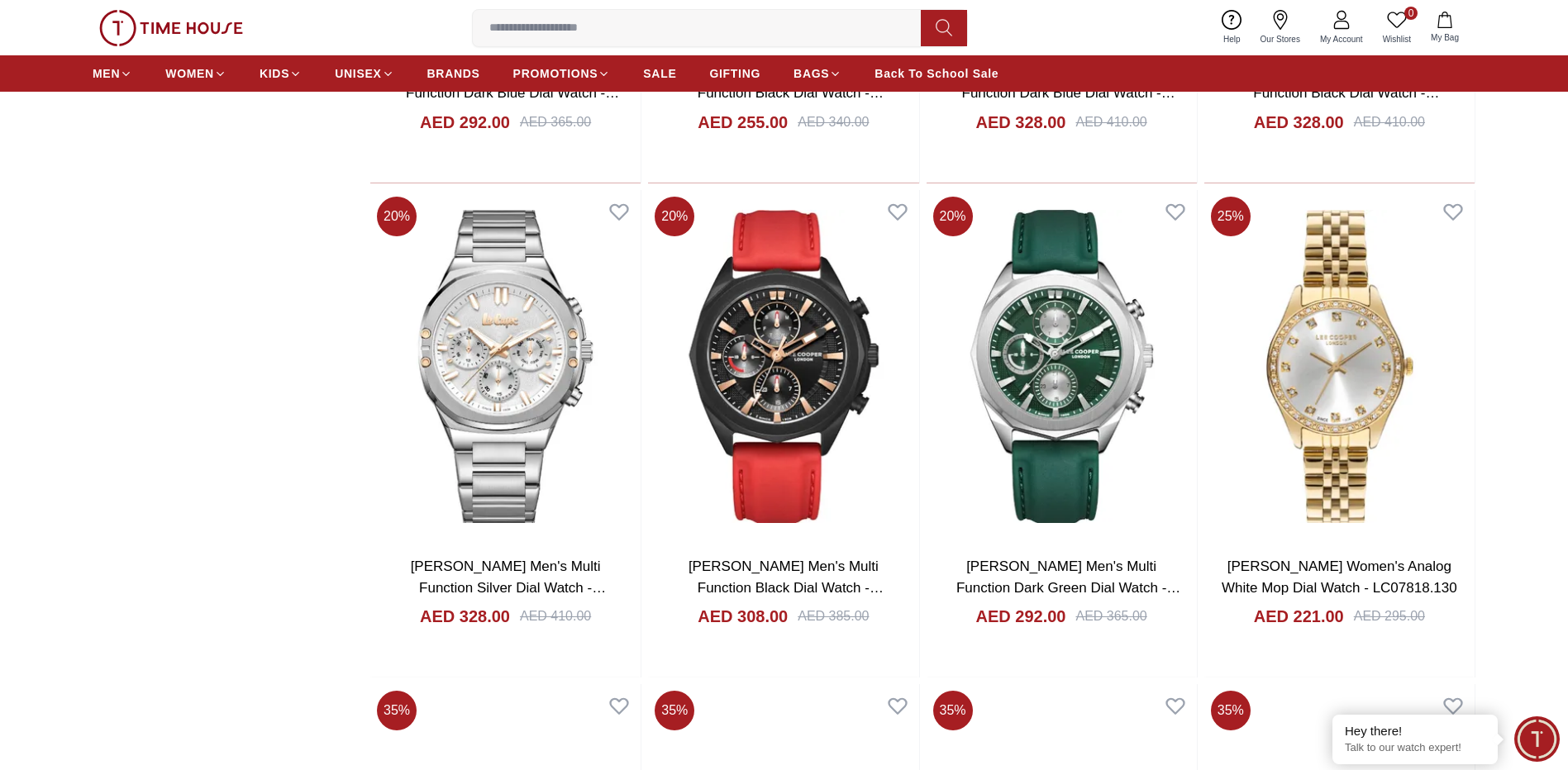
scroll to position [12256, 0]
